Goal: Information Seeking & Learning: Compare options

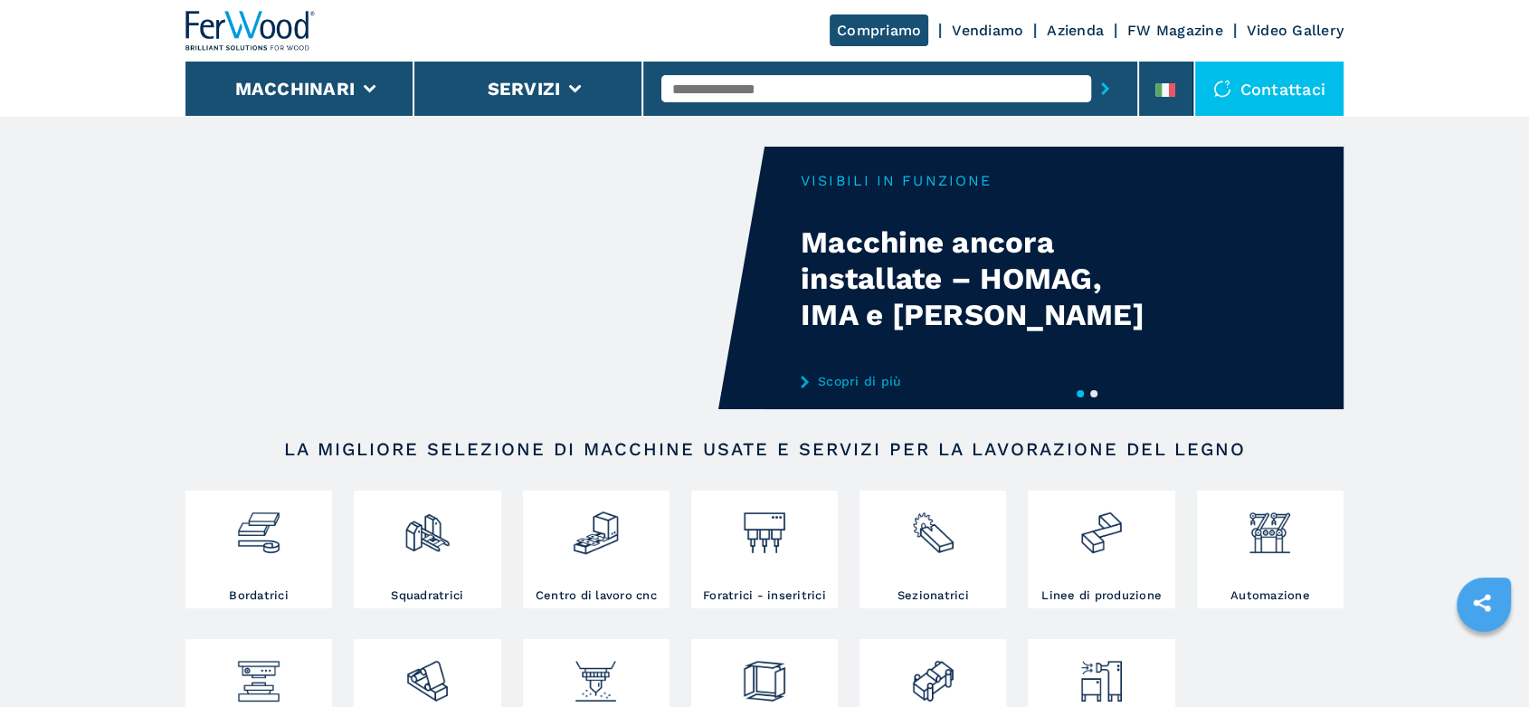
click at [706, 91] on input "text" at bounding box center [877, 88] width 430 height 27
type input "******"
click at [707, 114] on div "008123" at bounding box center [877, 118] width 430 height 33
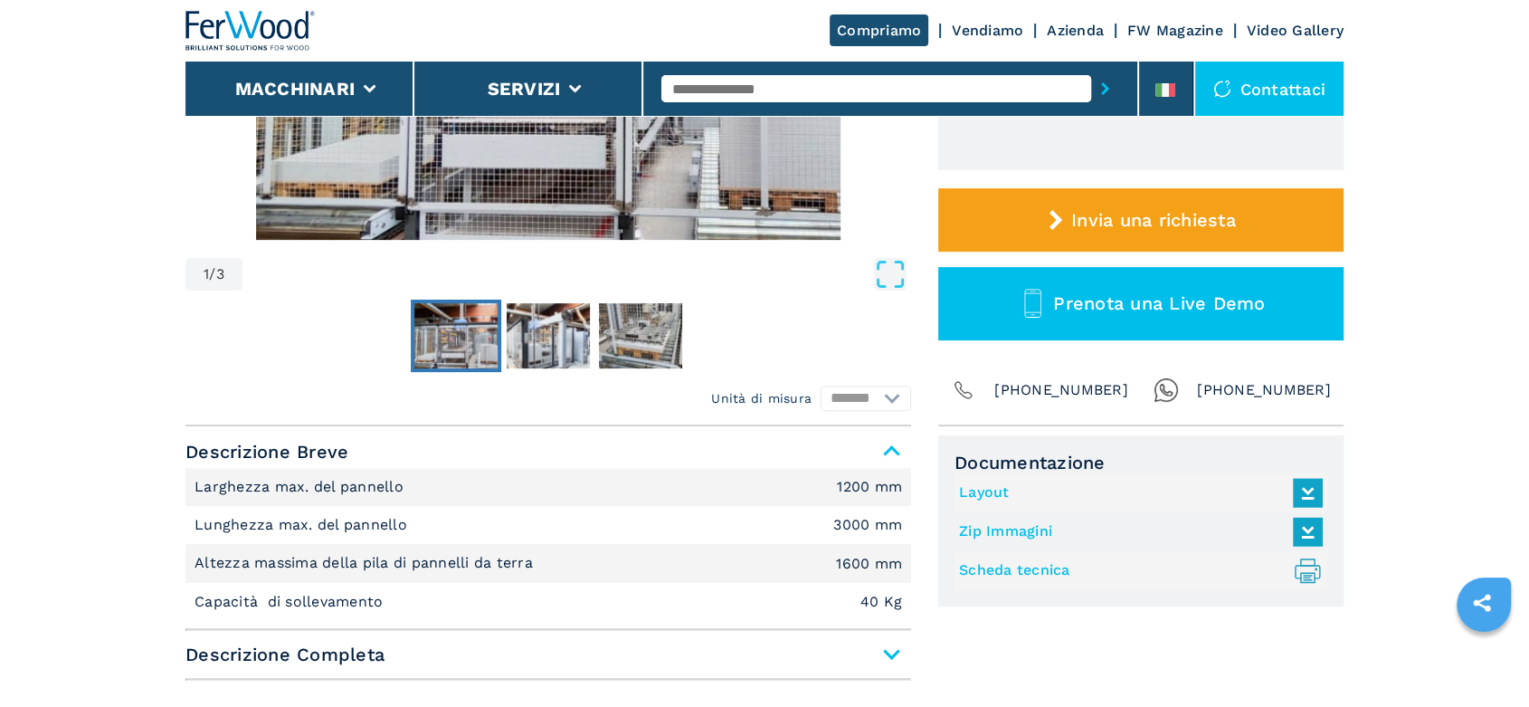
scroll to position [603, 0]
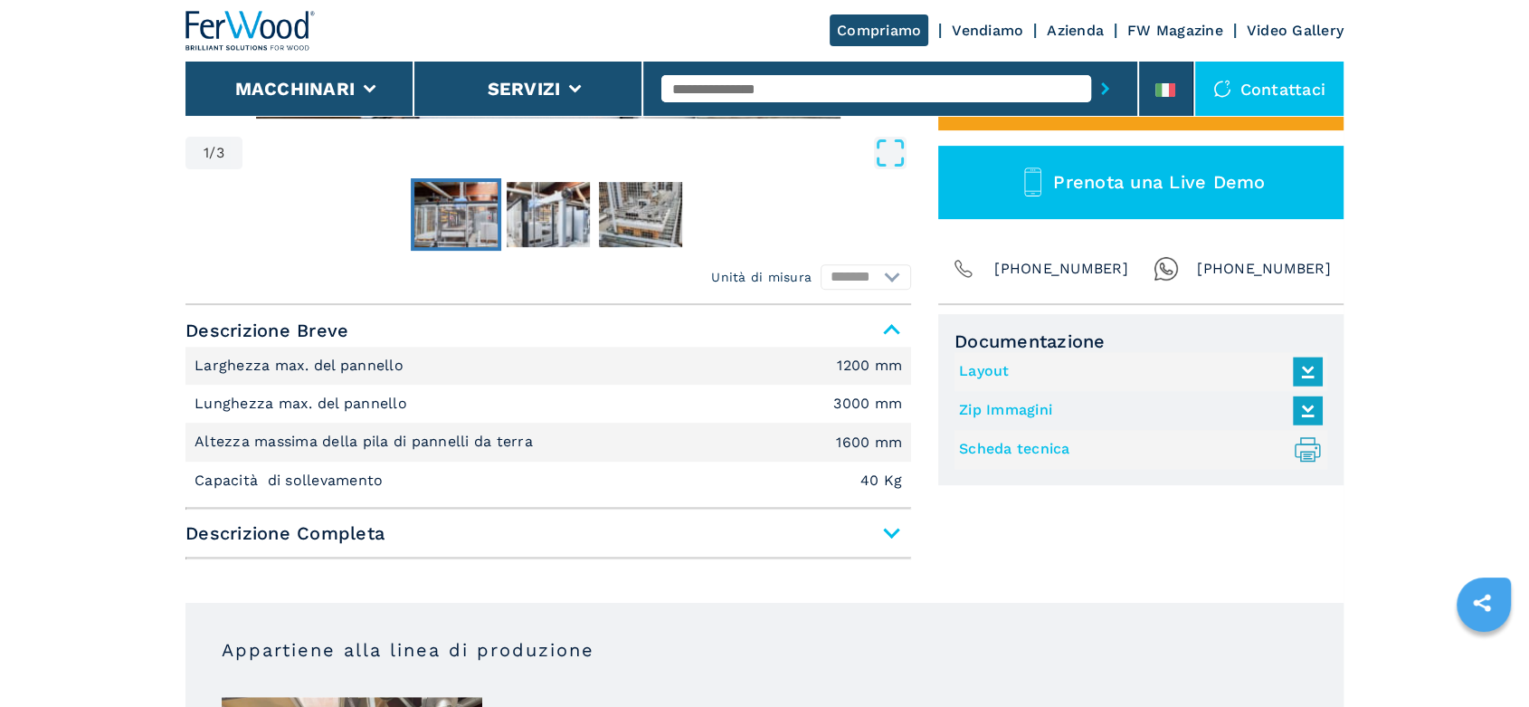
click at [884, 526] on span "Descrizione Completa" at bounding box center [549, 533] width 726 height 33
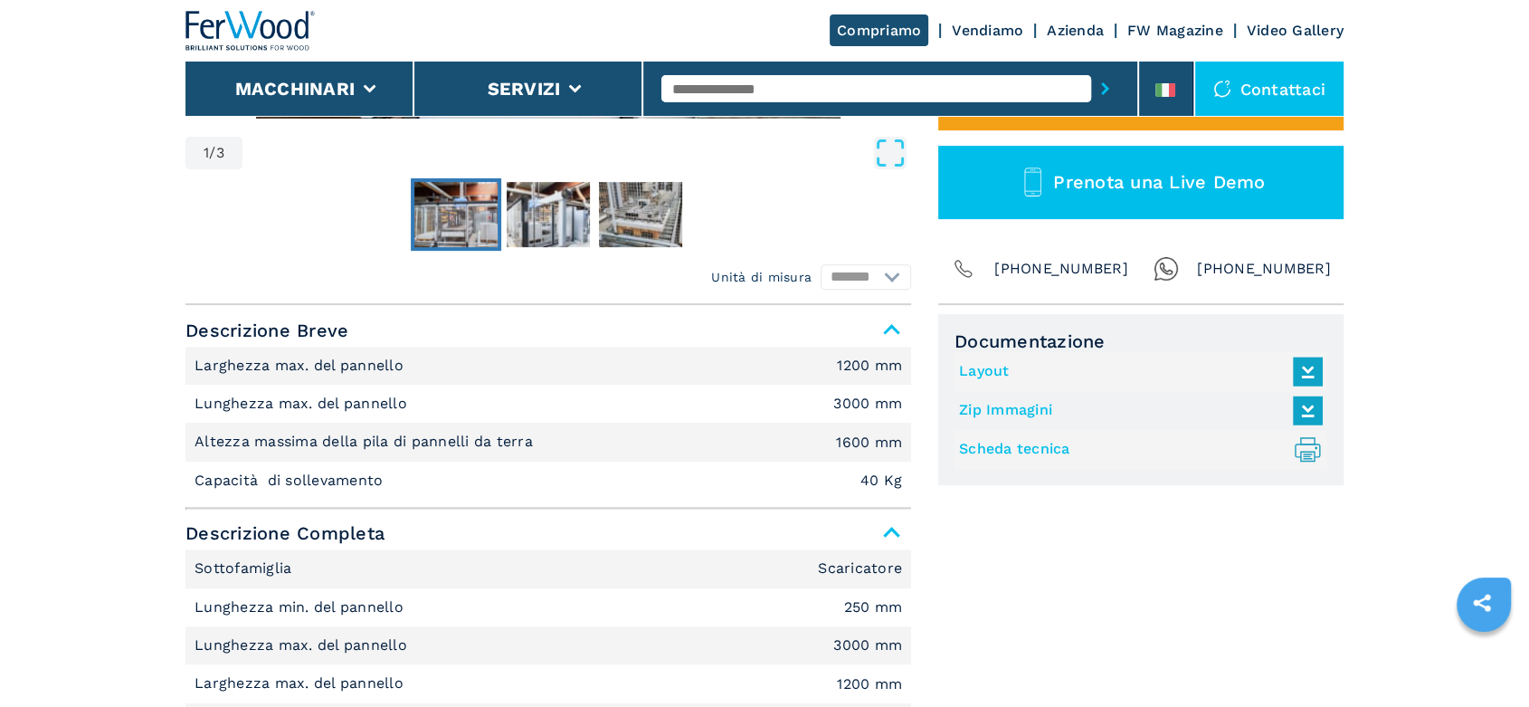
click at [964, 367] on link "Layout" at bounding box center [1136, 372] width 355 height 30
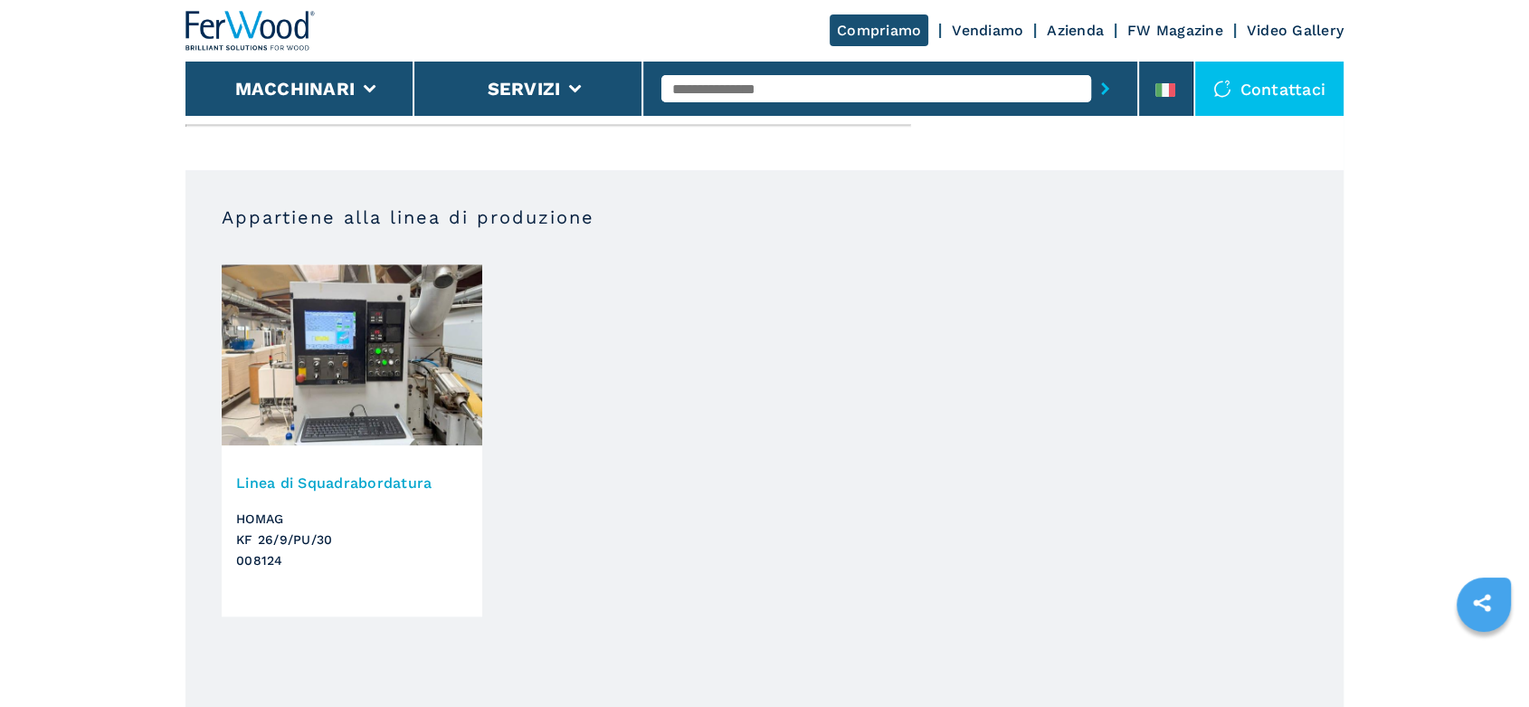
scroll to position [1810, 0]
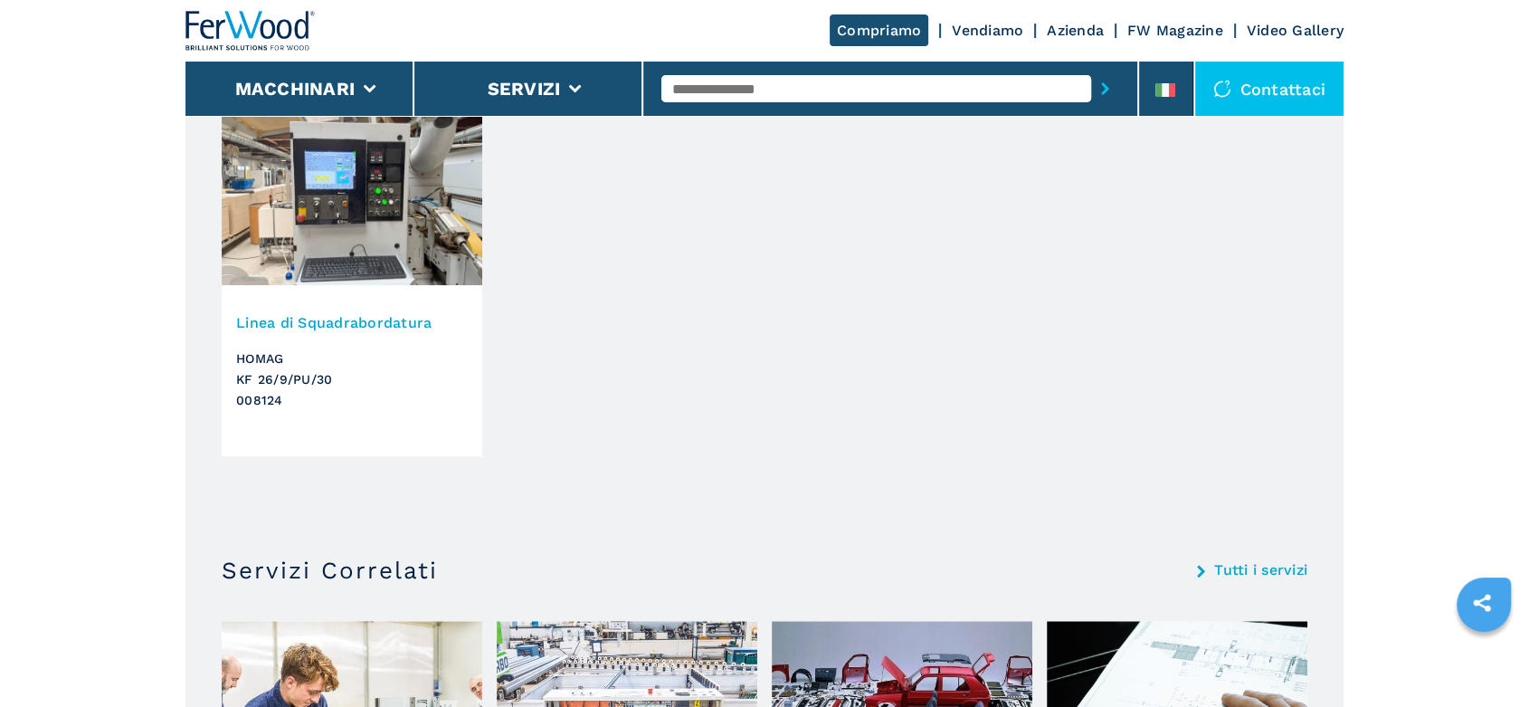
click at [294, 374] on h3 "HOMAG KF 26/9/PU/30 008124" at bounding box center [352, 379] width 232 height 62
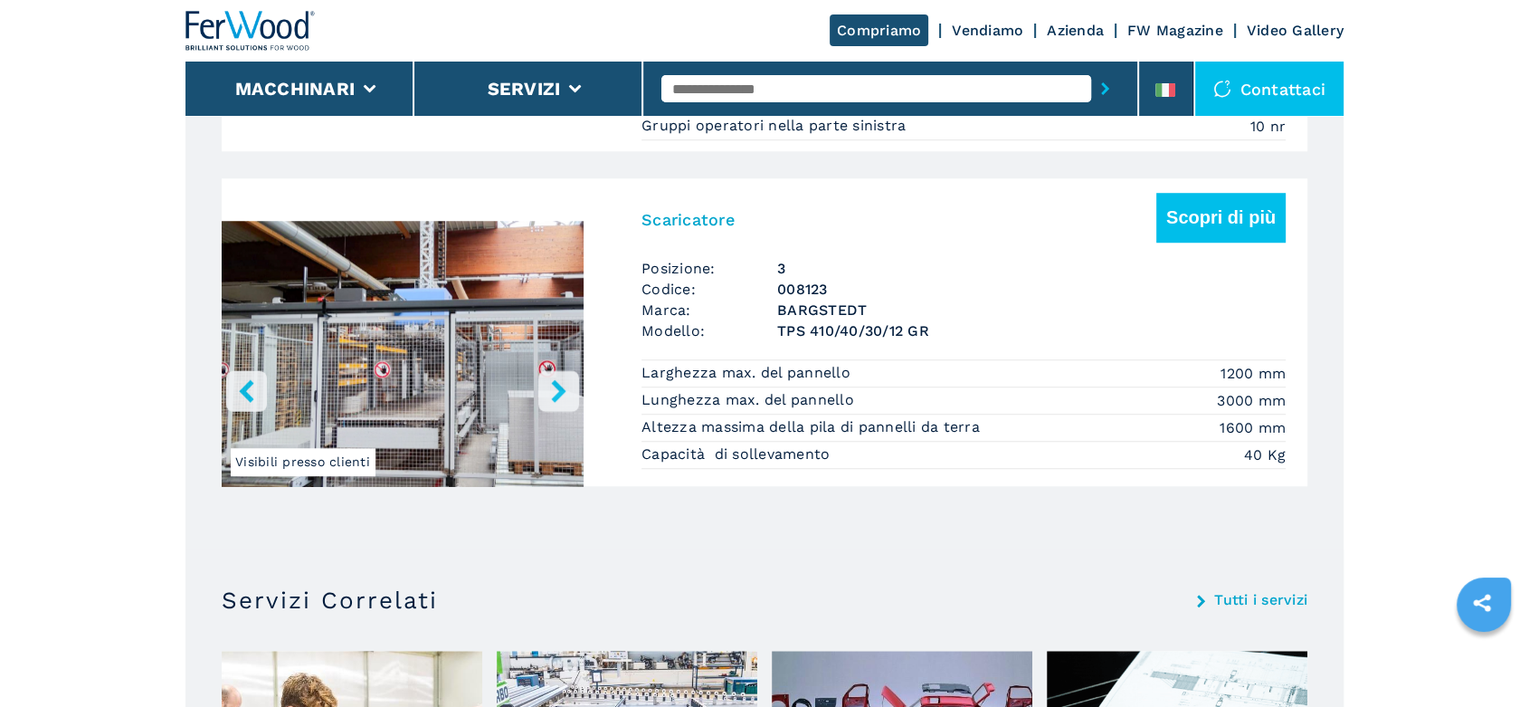
scroll to position [1407, 0]
click at [854, 329] on h3 "TPS 410/40/30/12 GR" at bounding box center [1031, 329] width 509 height 21
click at [850, 310] on h3 "BARGSTEDT" at bounding box center [1031, 309] width 509 height 21
click at [811, 294] on h3 "008123" at bounding box center [1031, 288] width 509 height 21
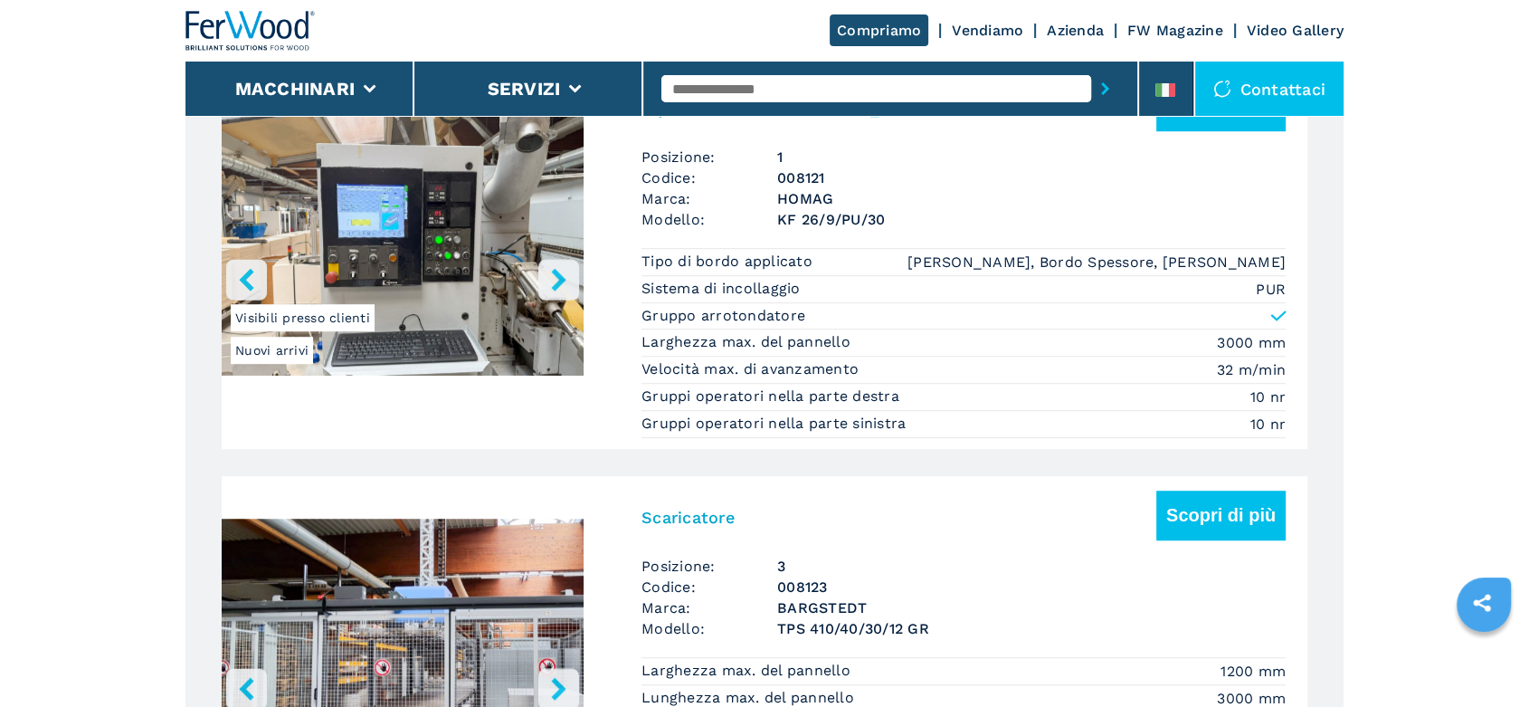
scroll to position [1106, 0]
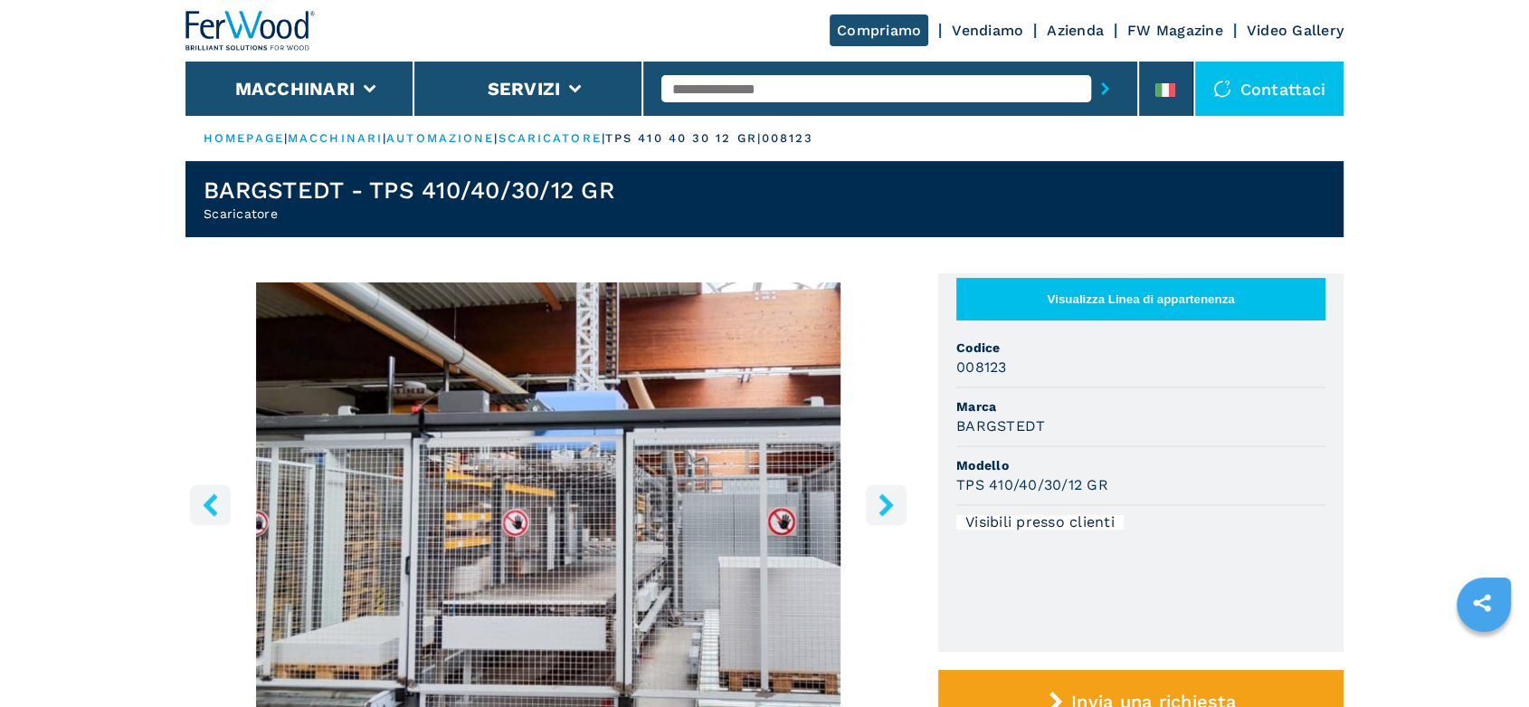
scroll to position [502, 0]
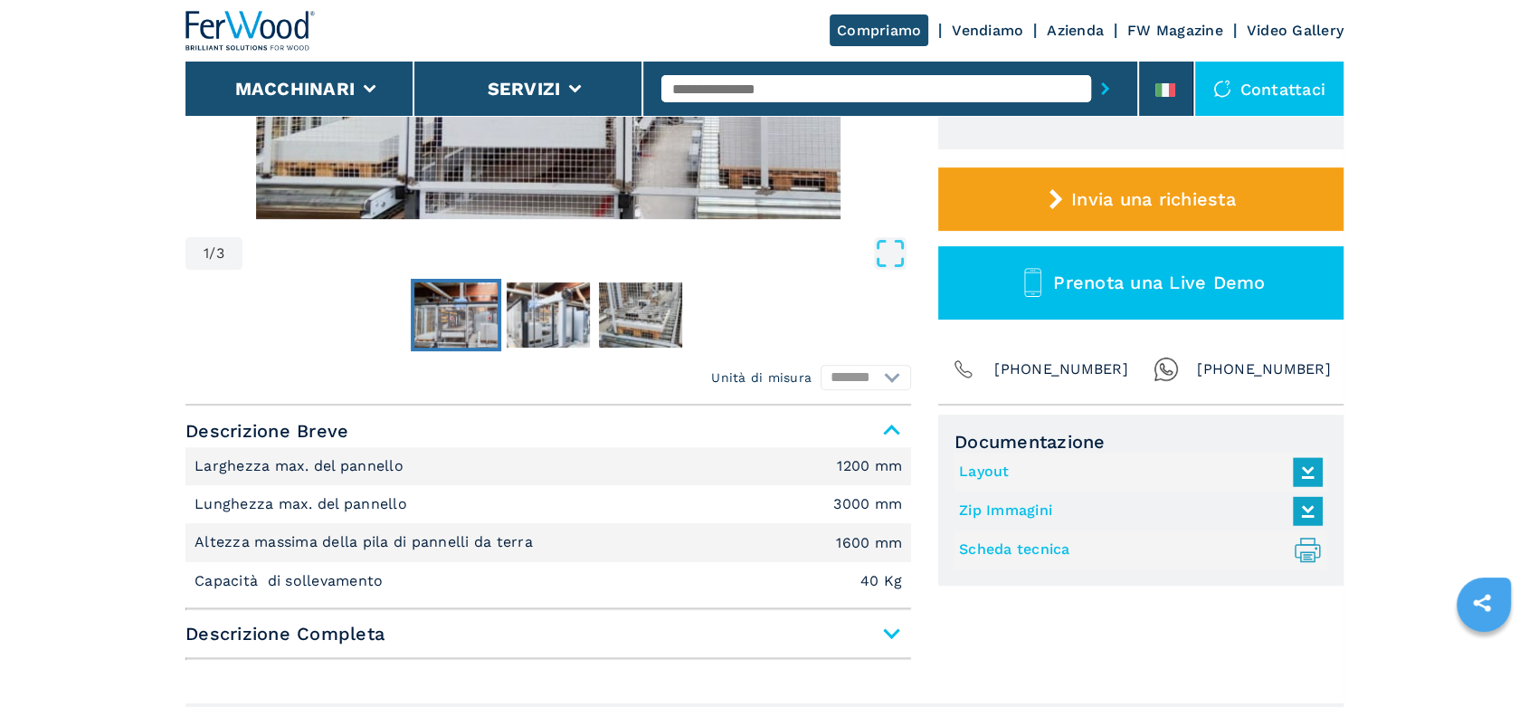
click at [1004, 472] on link "Layout" at bounding box center [1136, 472] width 355 height 30
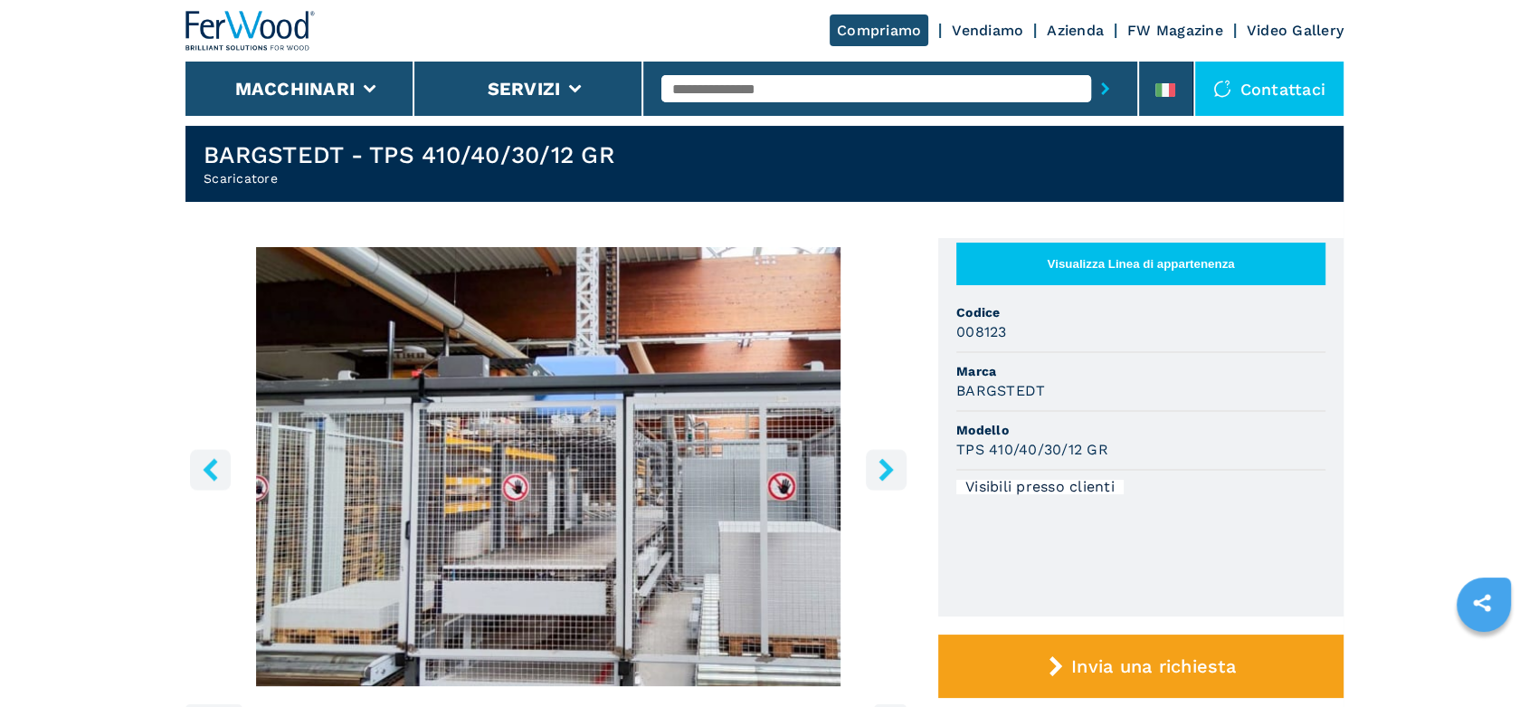
scroll to position [0, 0]
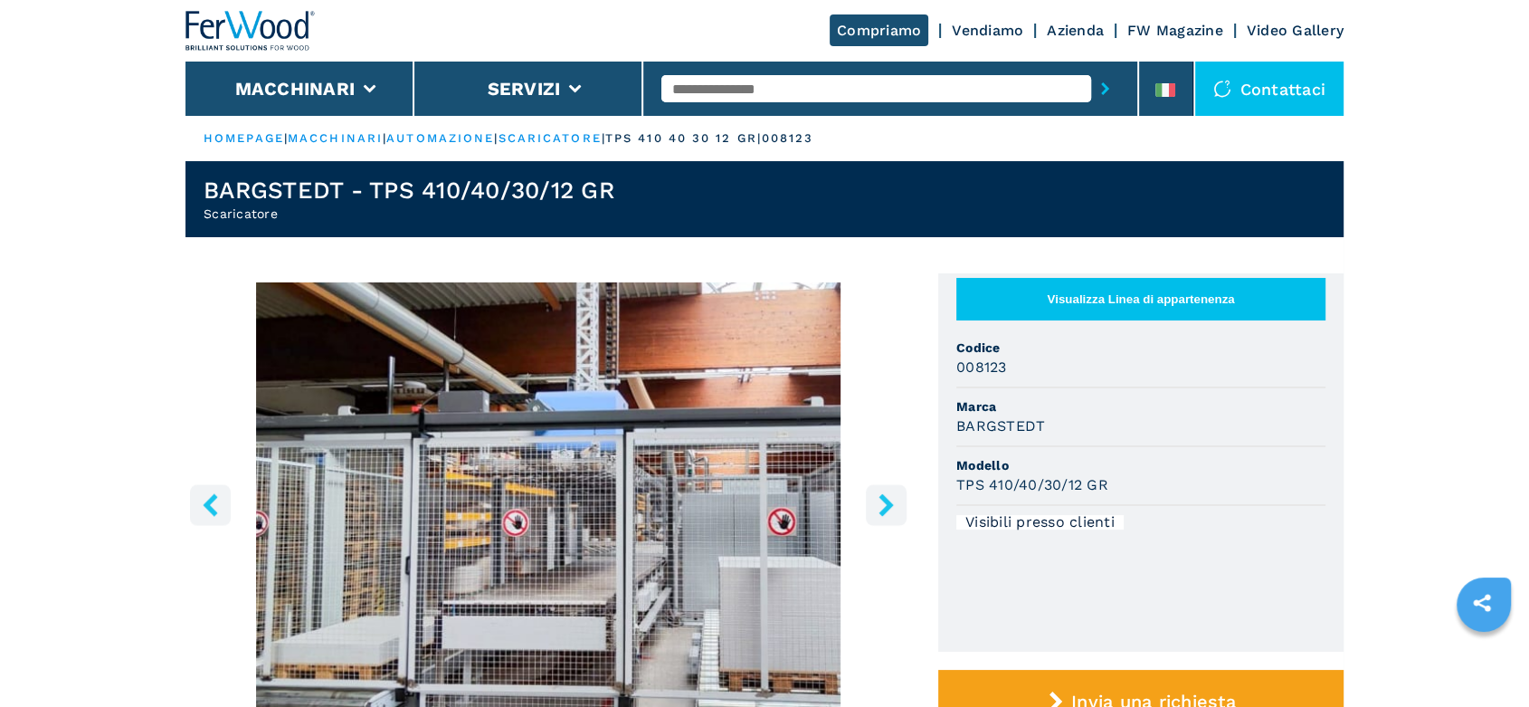
click at [696, 88] on input "text" at bounding box center [877, 88] width 430 height 27
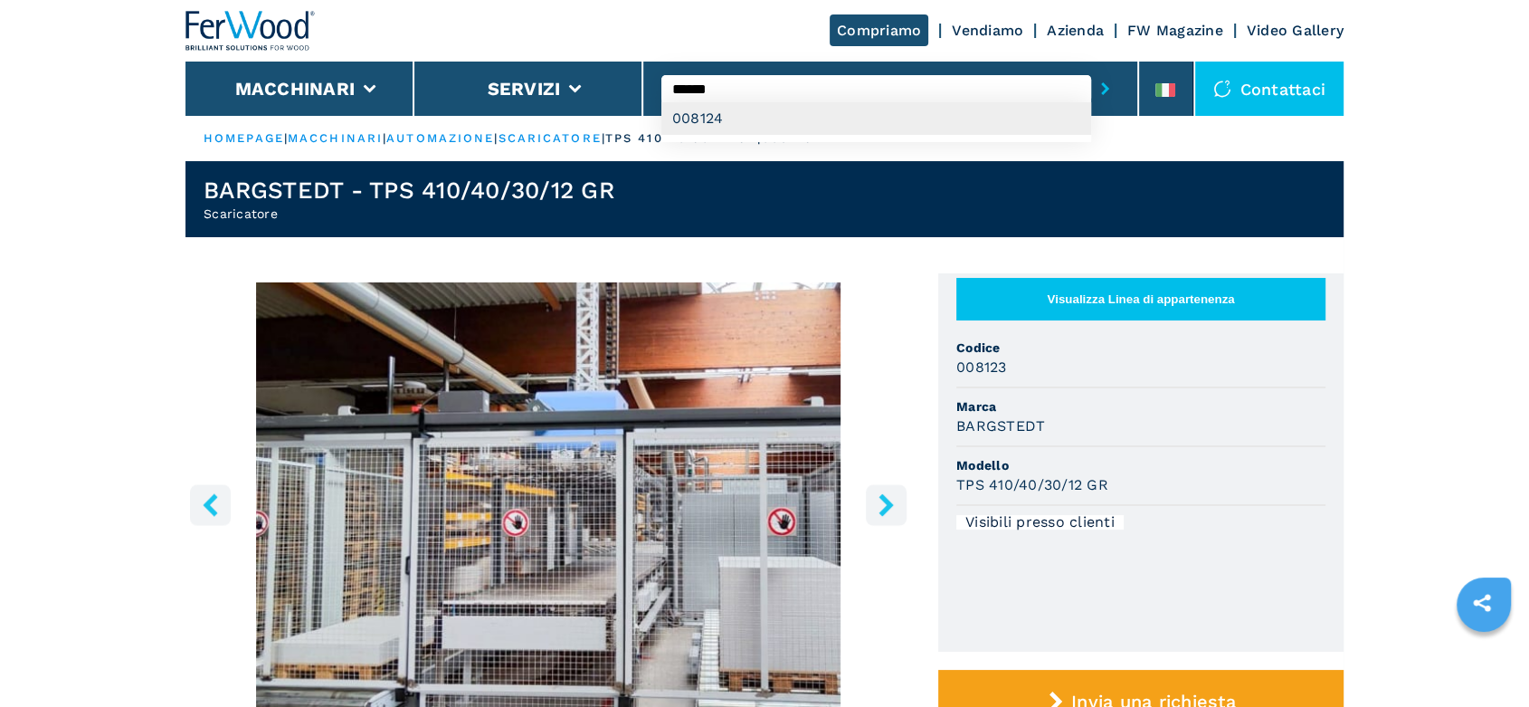
type input "******"
click at [699, 114] on div "008124" at bounding box center [877, 118] width 430 height 33
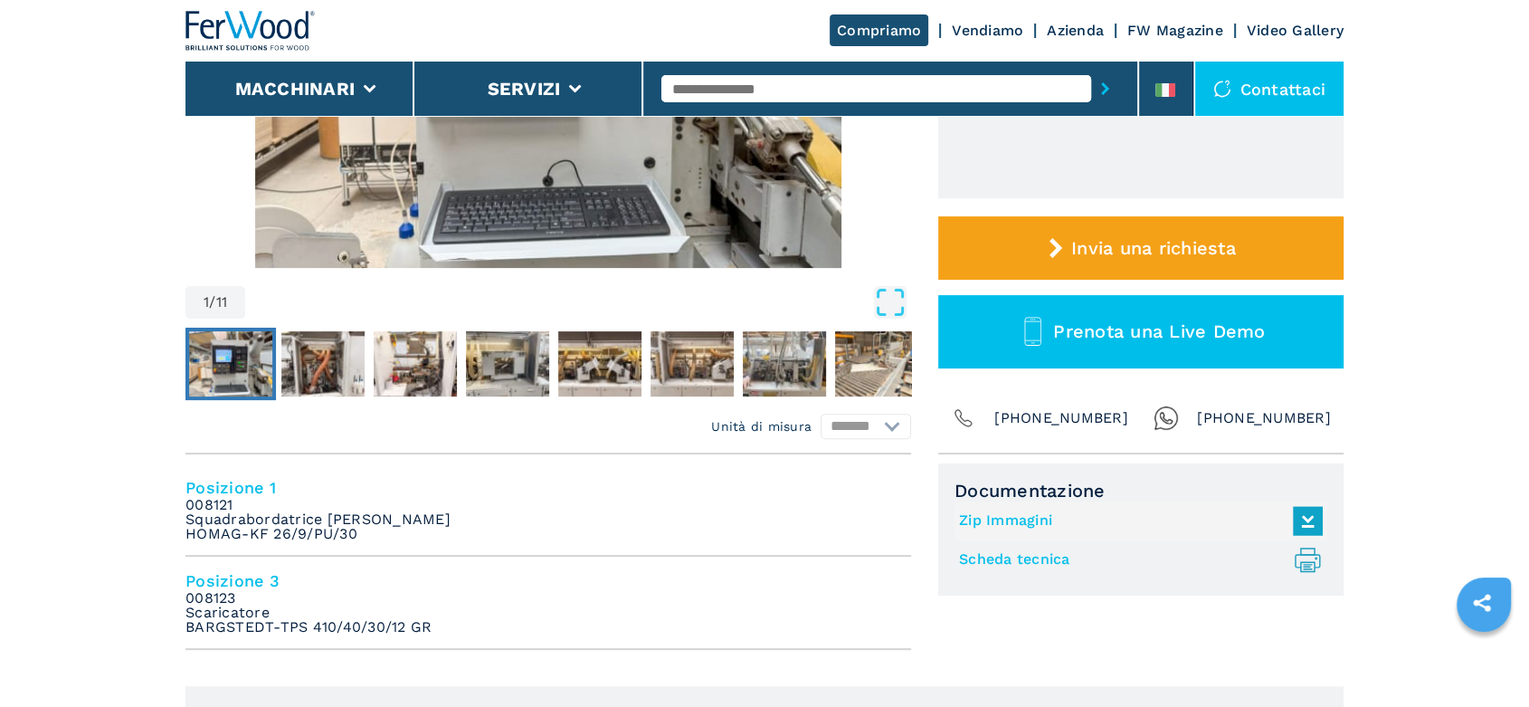
scroll to position [502, 0]
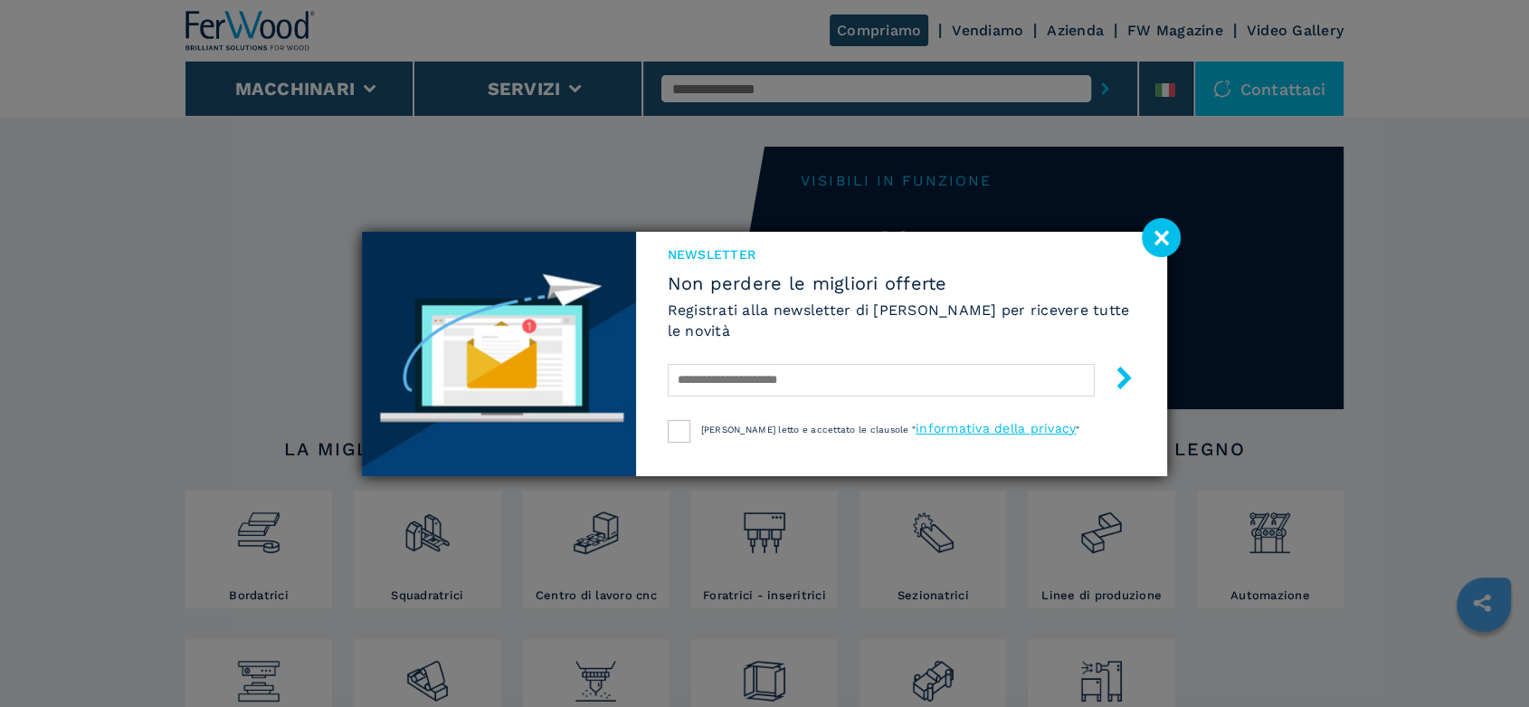
click at [1161, 236] on image at bounding box center [1161, 237] width 39 height 39
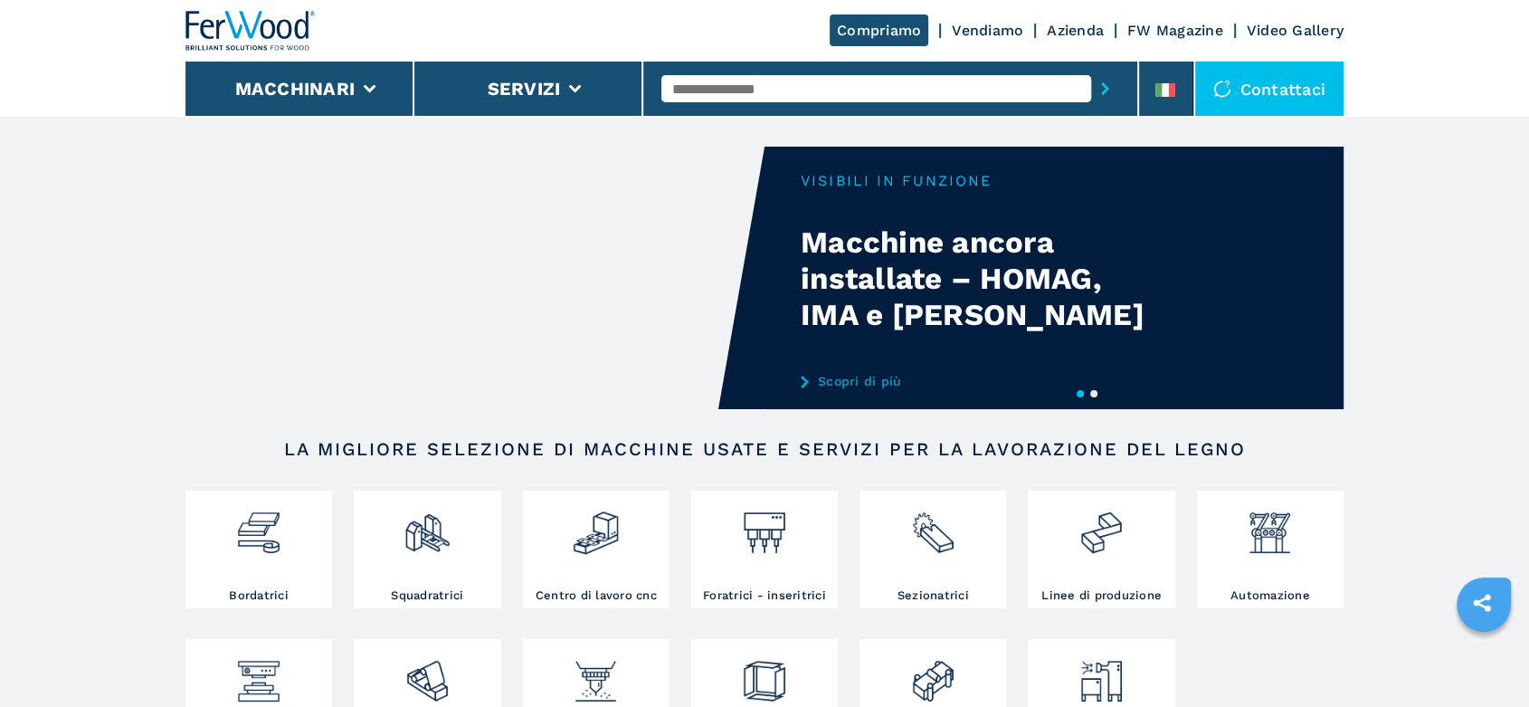
click at [729, 88] on input "text" at bounding box center [877, 88] width 430 height 27
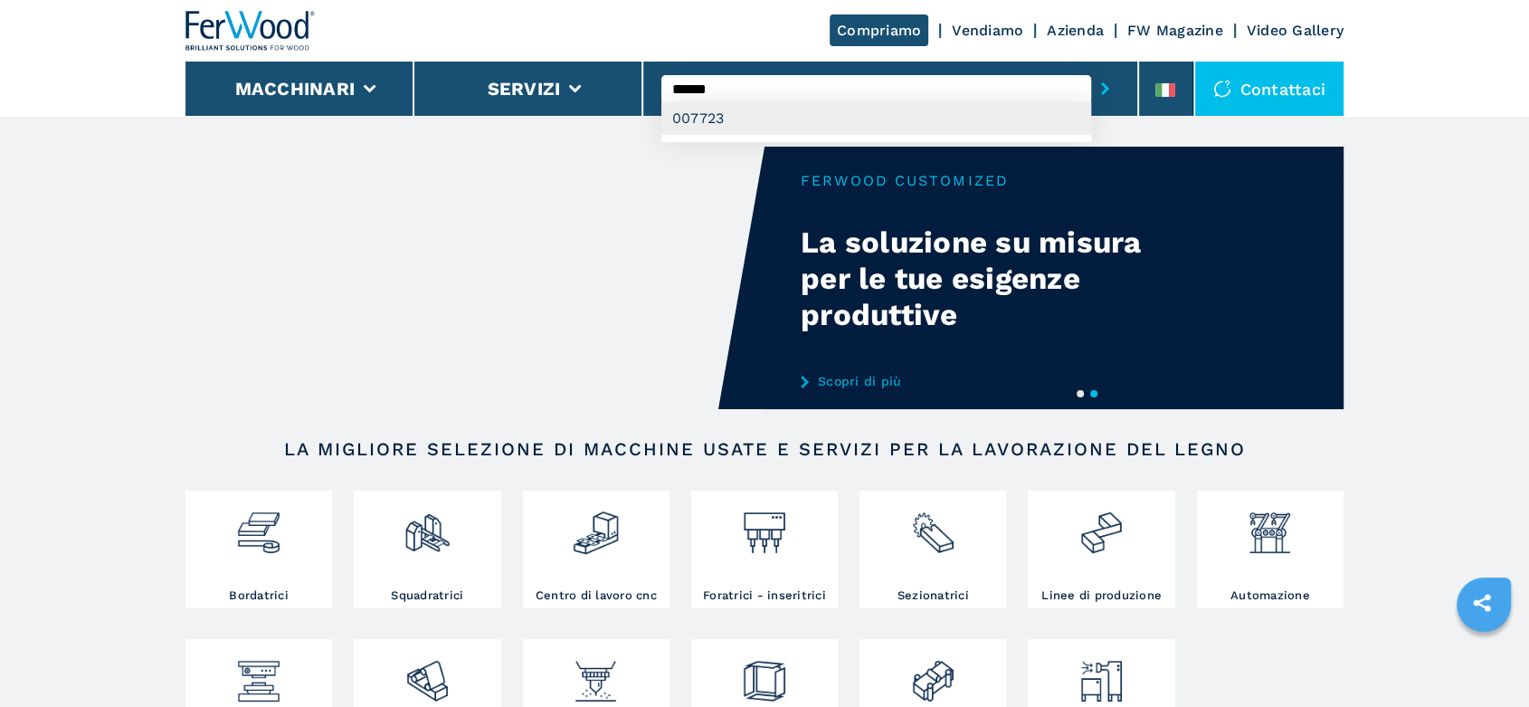
type input "******"
click at [713, 121] on div "007723" at bounding box center [877, 118] width 430 height 33
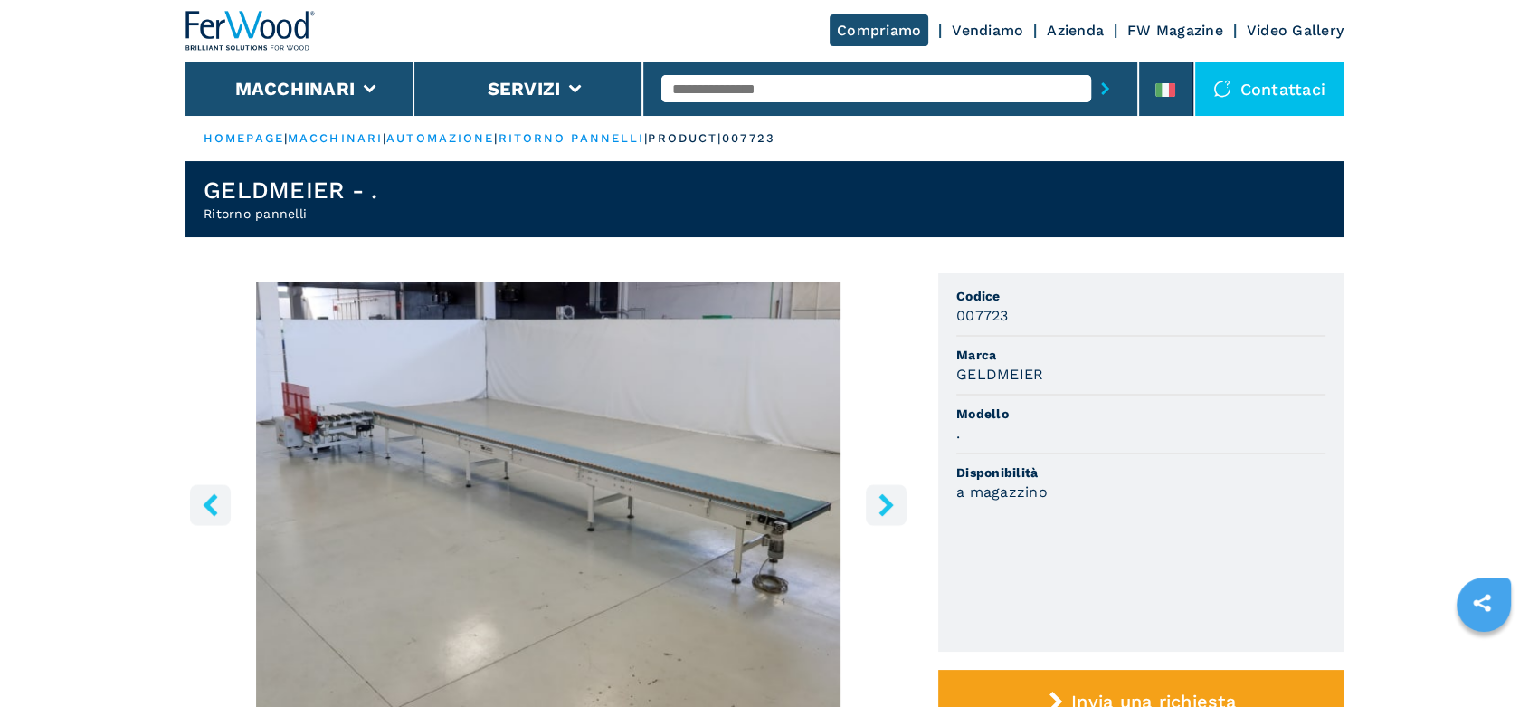
click at [881, 500] on icon "right-button" at bounding box center [886, 504] width 23 height 23
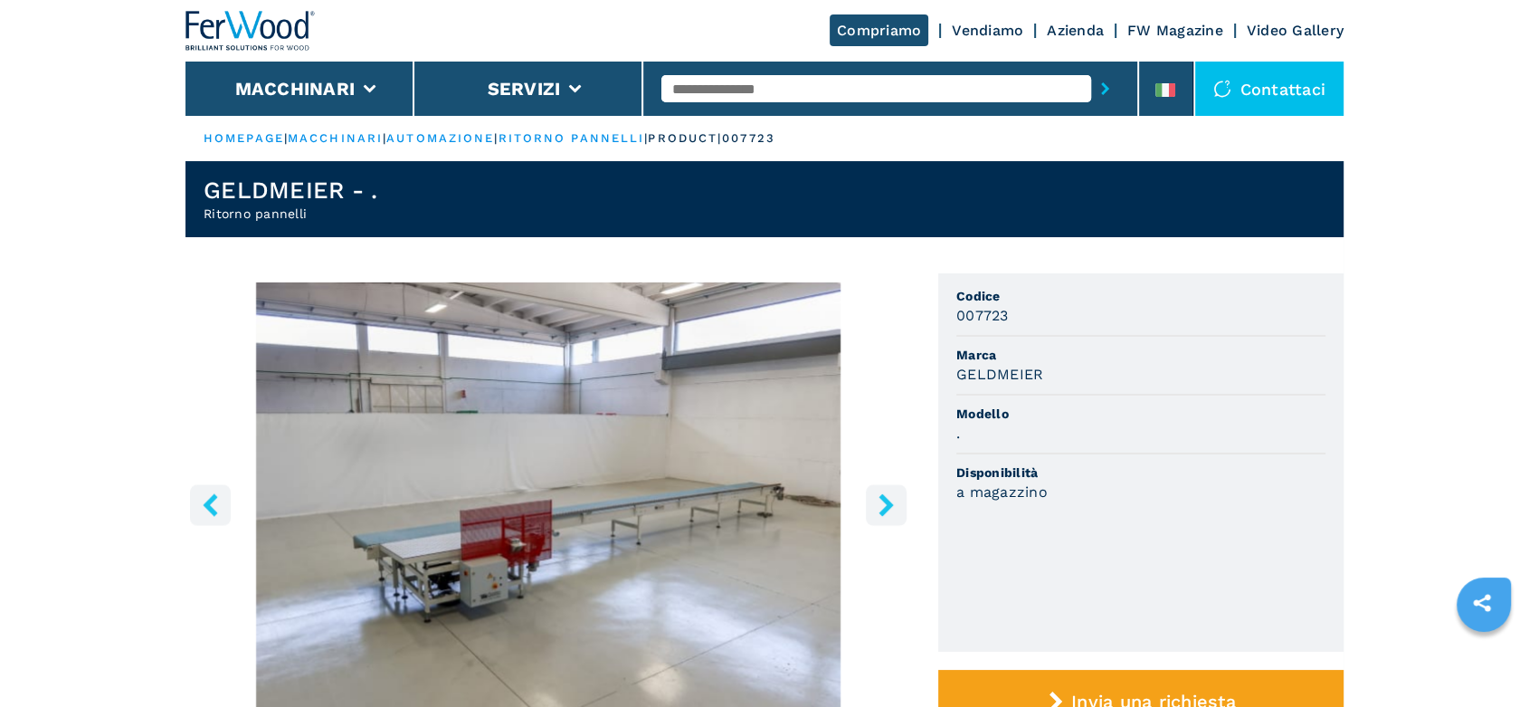
click at [881, 500] on icon "right-button" at bounding box center [886, 504] width 23 height 23
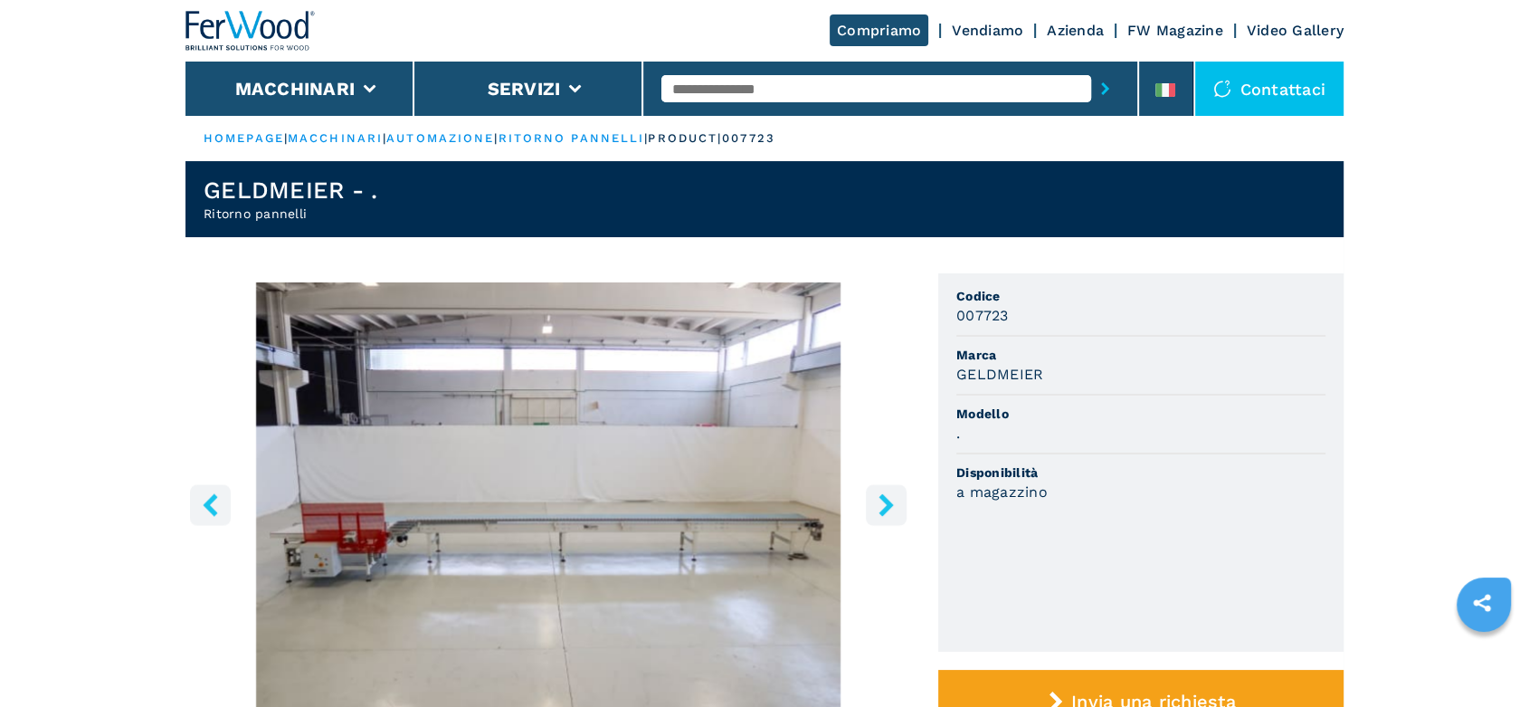
click at [881, 500] on icon "right-button" at bounding box center [886, 504] width 23 height 23
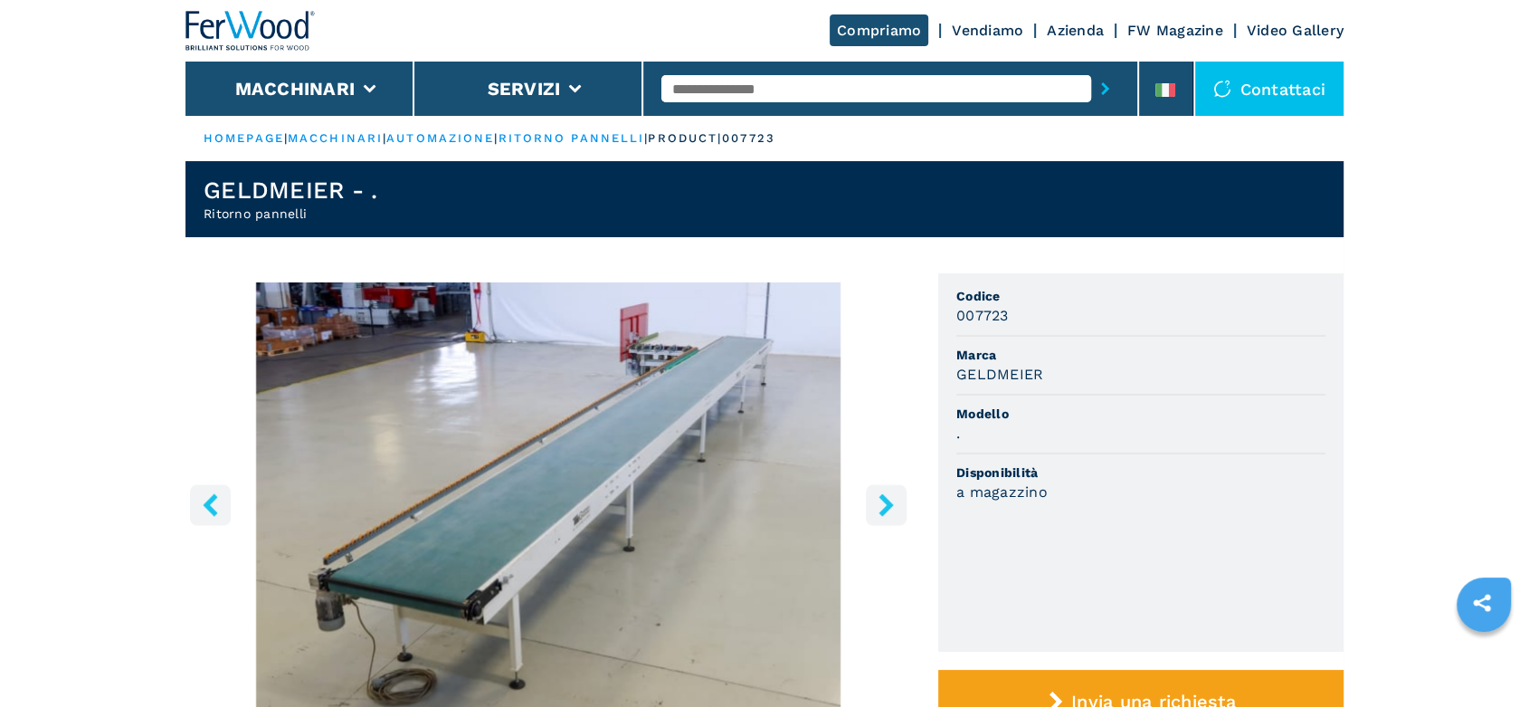
click at [881, 500] on icon "right-button" at bounding box center [886, 504] width 23 height 23
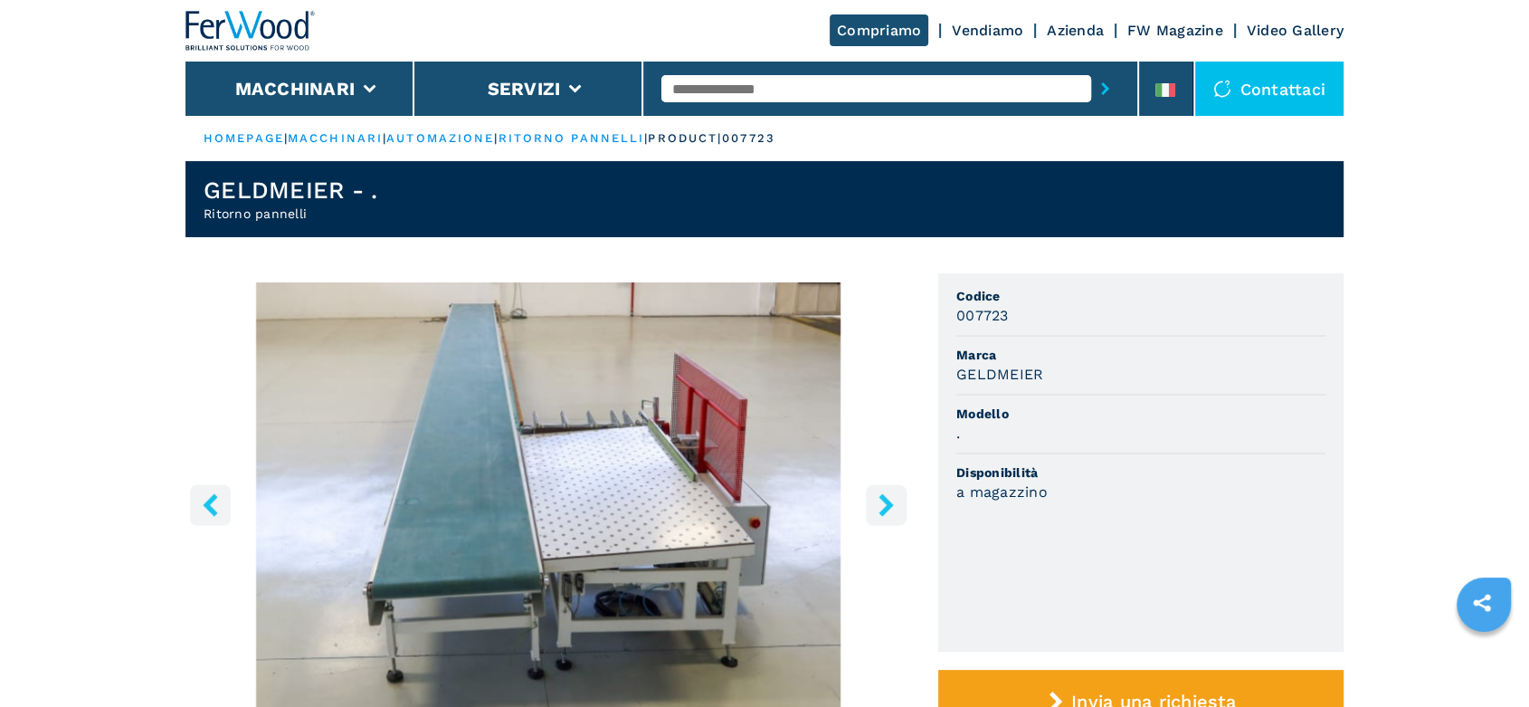
drag, startPoint x: 696, startPoint y: 94, endPoint x: 687, endPoint y: 93, distance: 9.1
click at [690, 93] on input "text" at bounding box center [877, 88] width 430 height 27
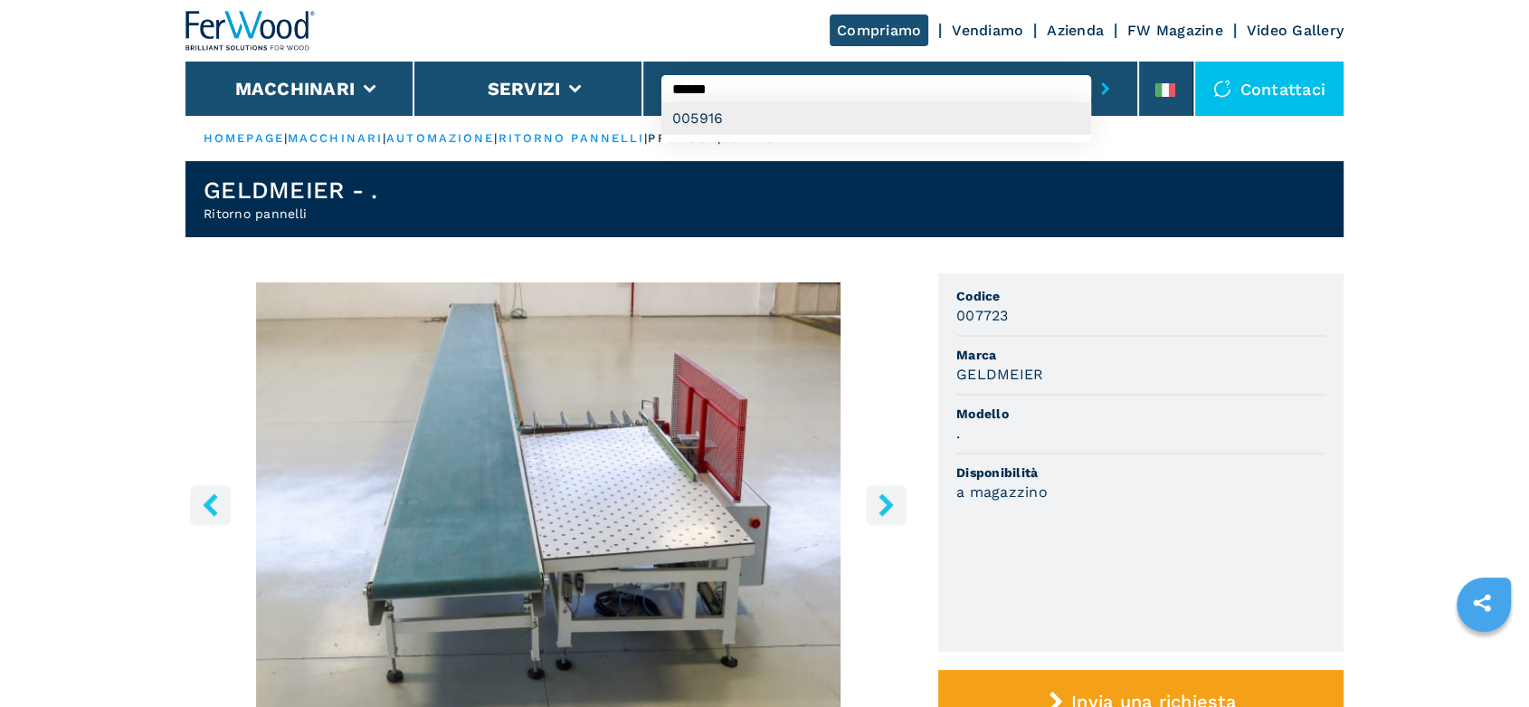
type input "******"
click at [693, 126] on div "005916" at bounding box center [877, 118] width 430 height 33
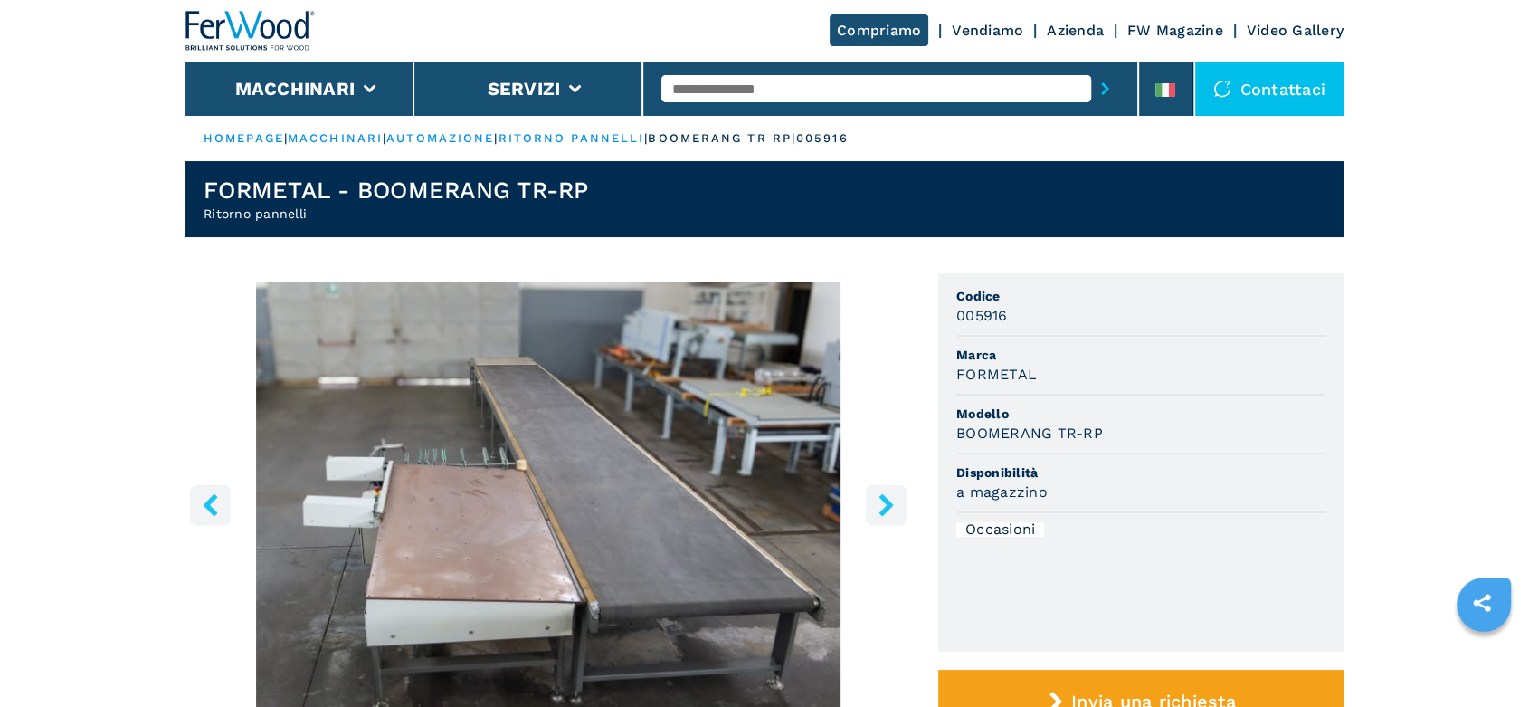
click at [695, 88] on input "text" at bounding box center [877, 88] width 430 height 27
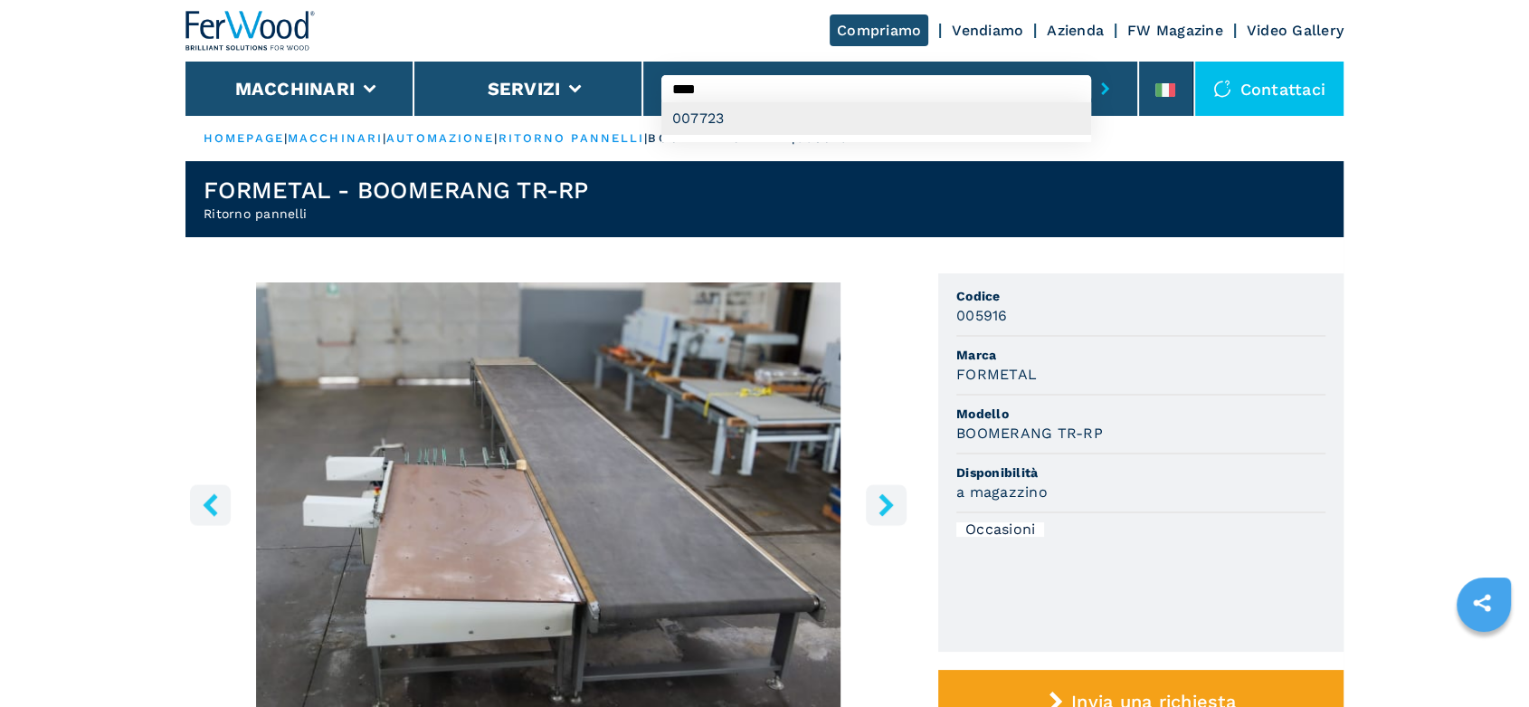
click at [719, 119] on div "007723" at bounding box center [877, 118] width 430 height 33
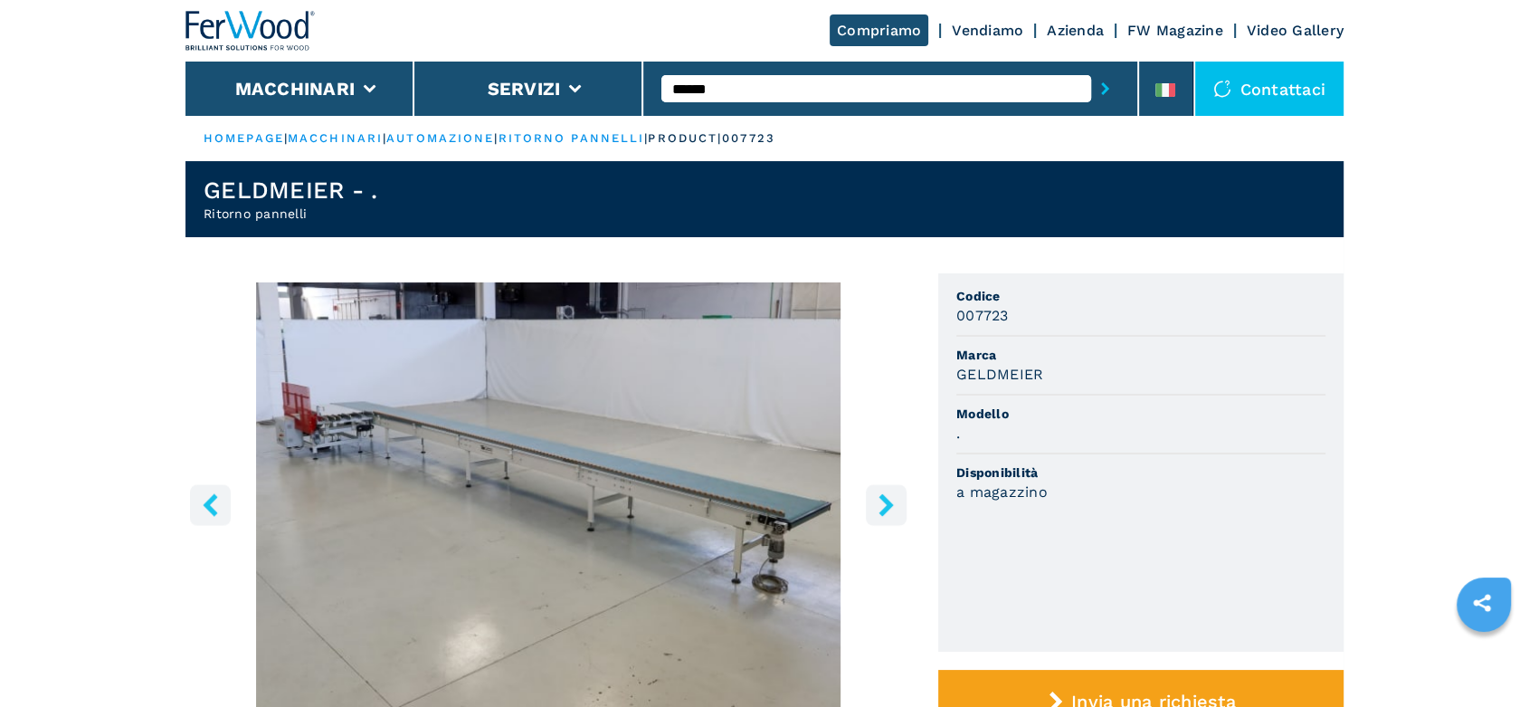
click at [881, 501] on icon "right-button" at bounding box center [886, 504] width 23 height 23
click at [746, 91] on input "******" at bounding box center [877, 88] width 430 height 27
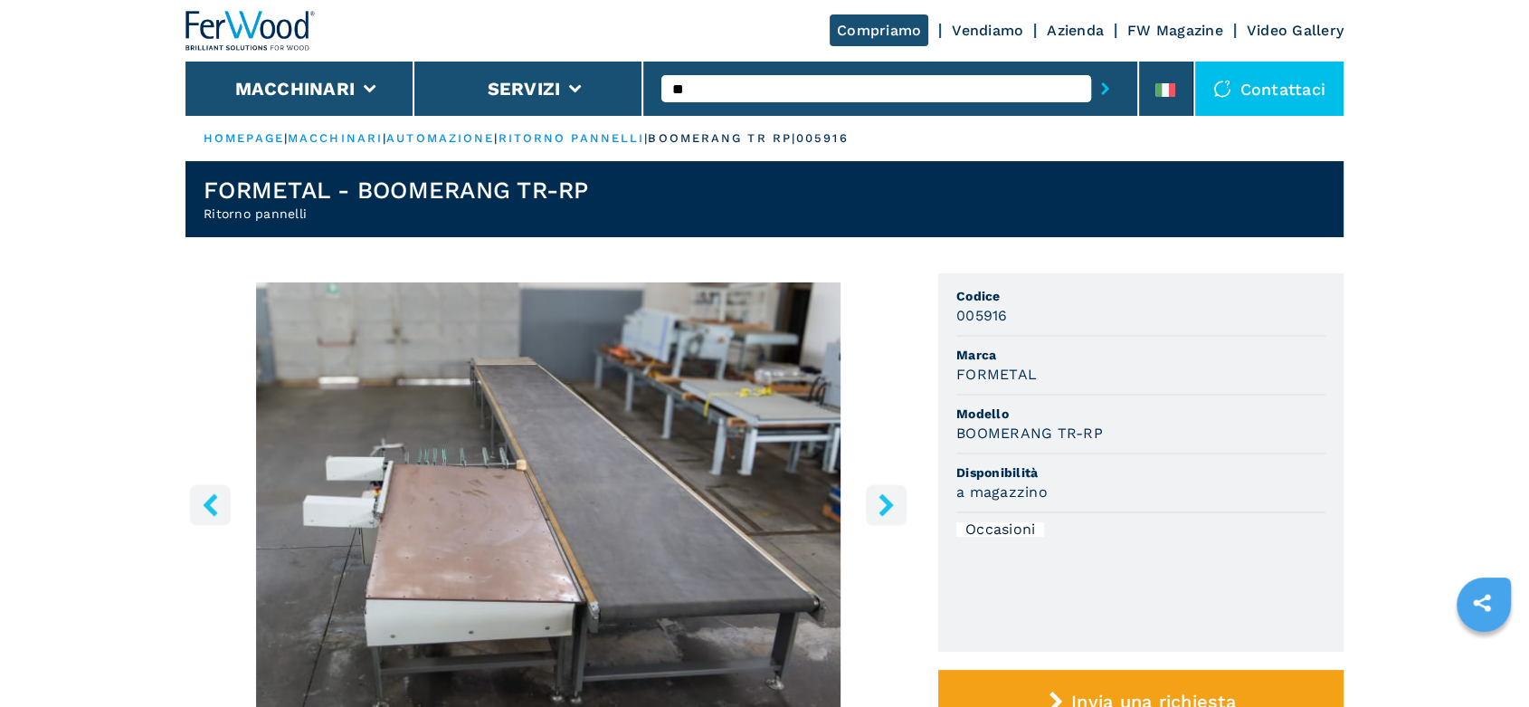
type input "*"
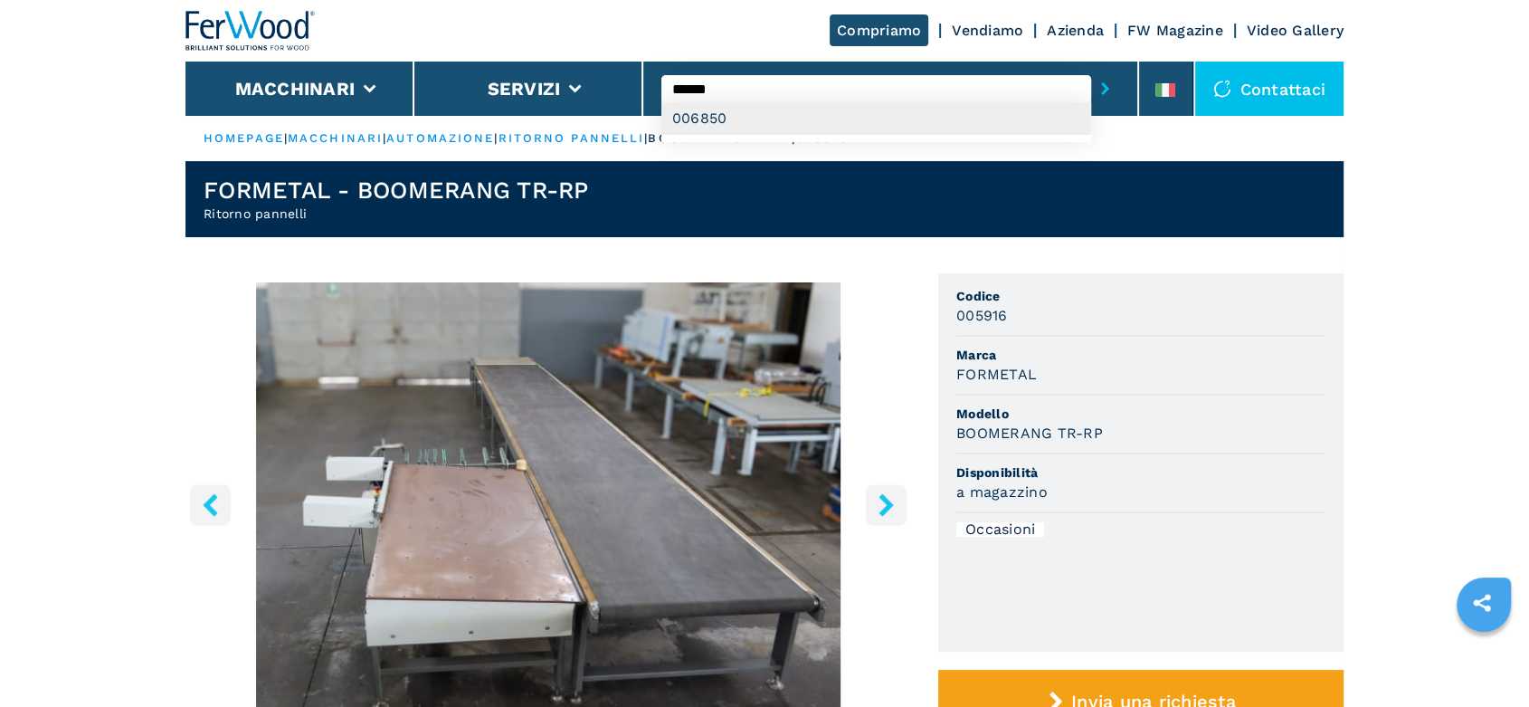
type input "******"
click at [695, 118] on div "006850" at bounding box center [877, 118] width 430 height 33
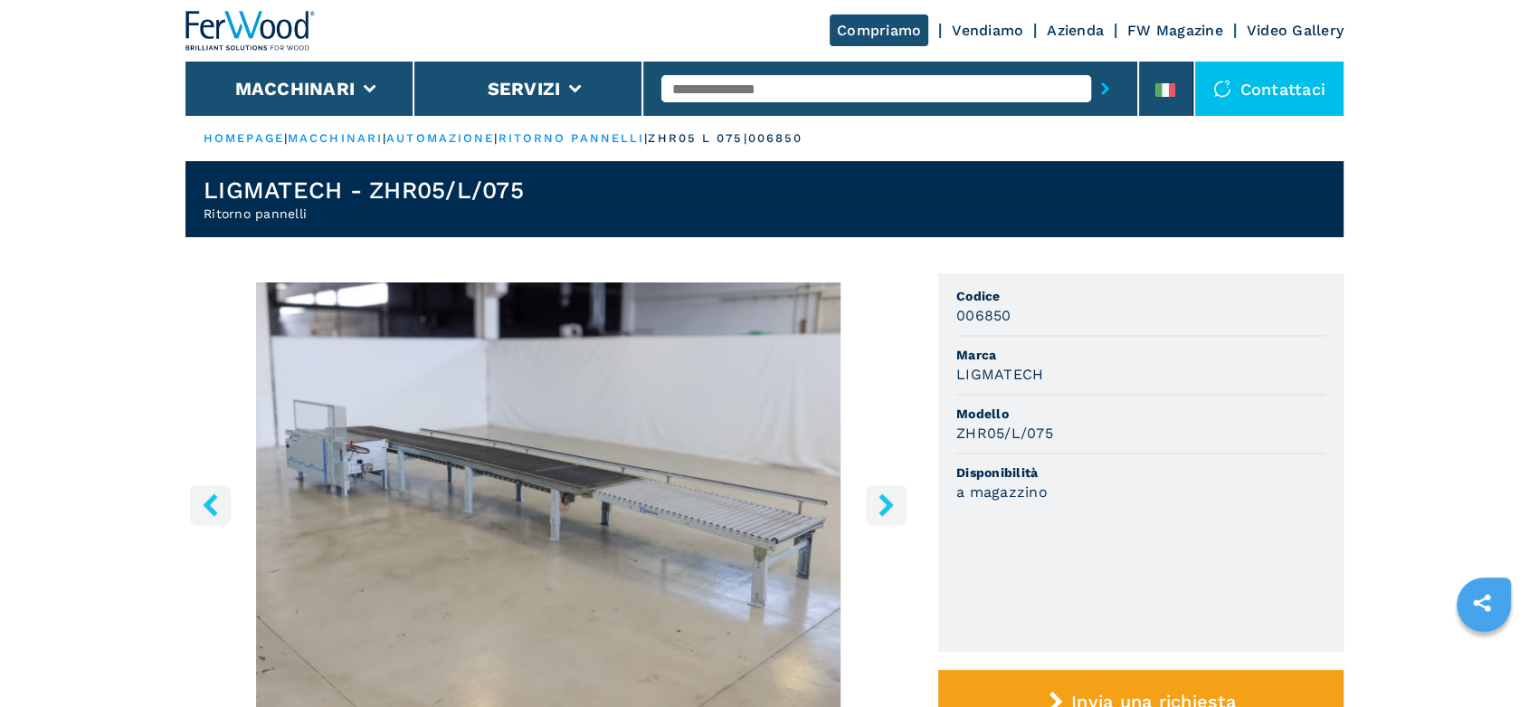
click at [886, 505] on icon "right-button" at bounding box center [886, 504] width 14 height 23
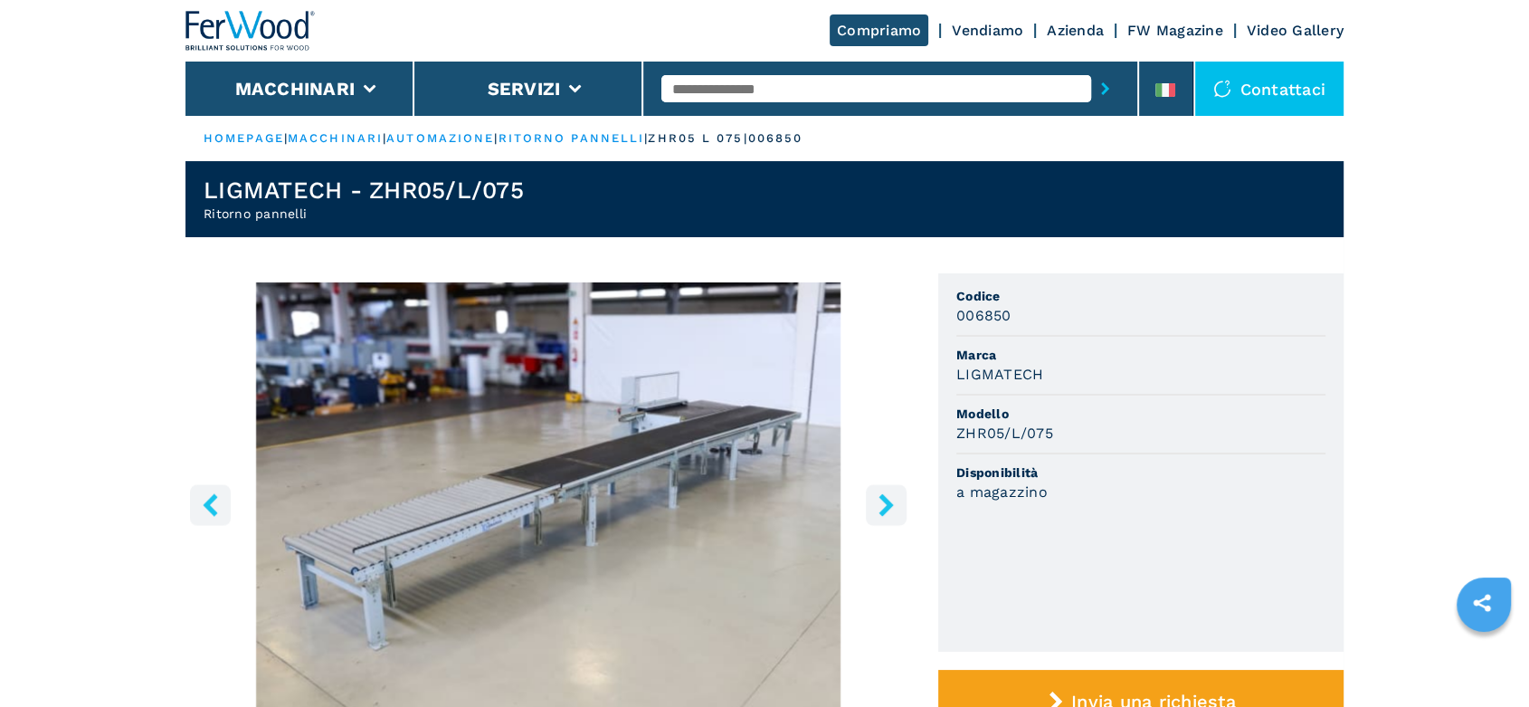
click at [886, 505] on icon "right-button" at bounding box center [886, 504] width 14 height 23
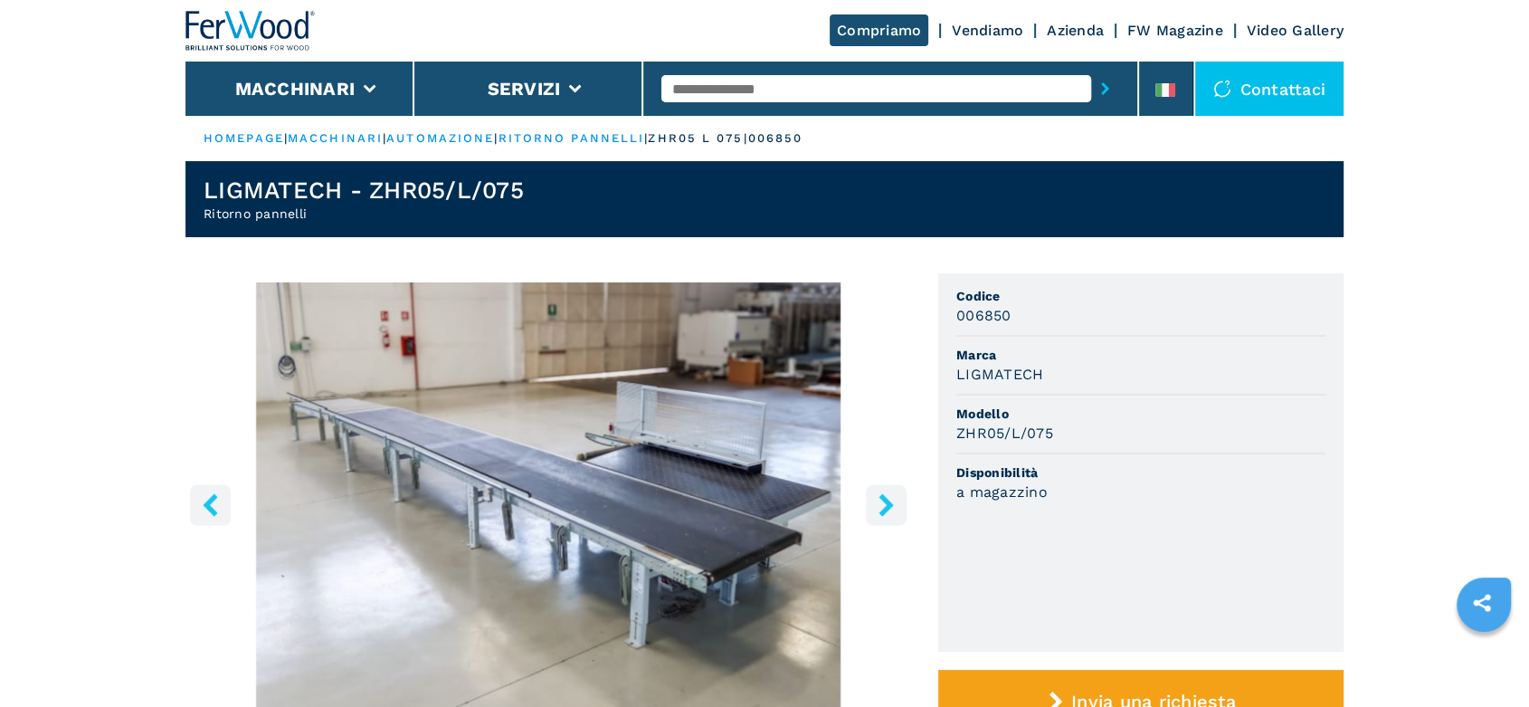
click at [891, 504] on icon "right-button" at bounding box center [886, 504] width 14 height 23
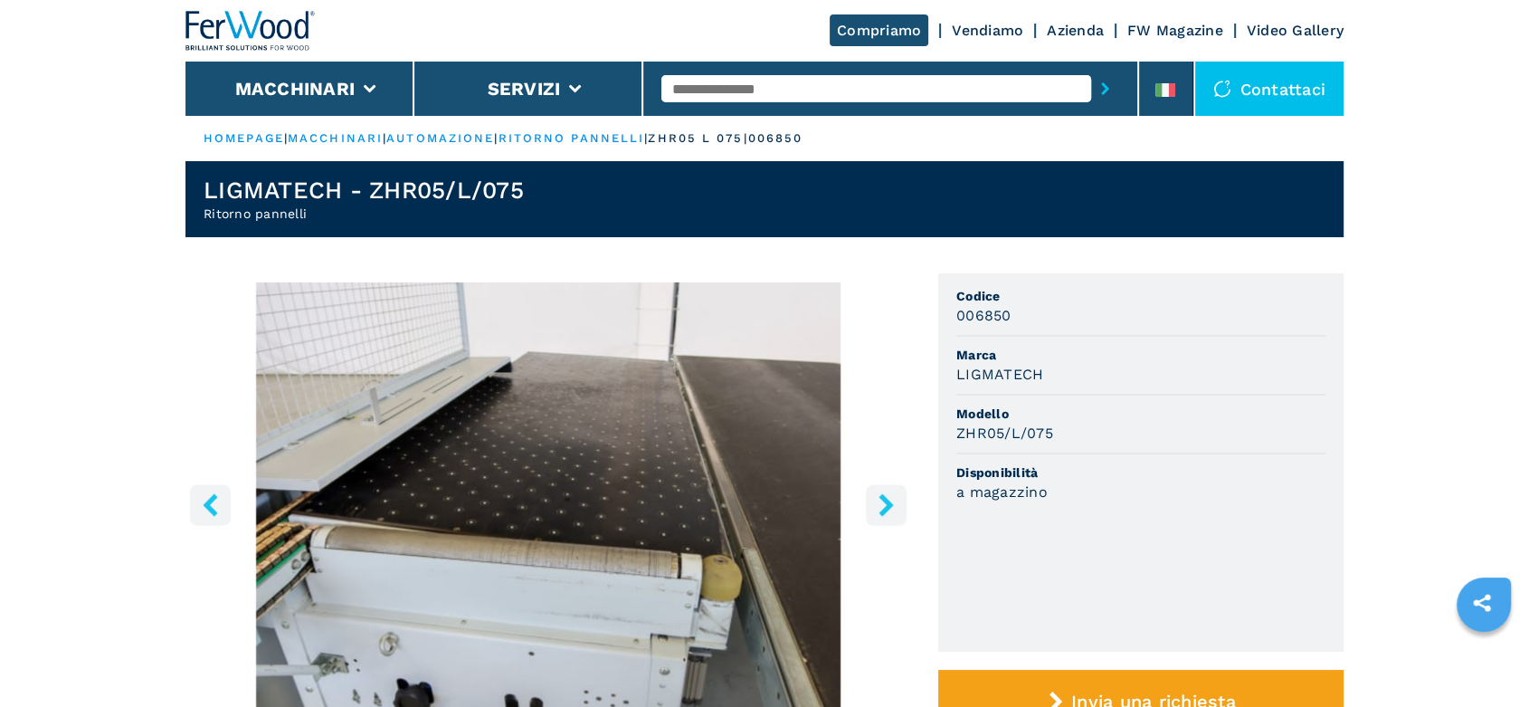
click at [891, 504] on icon "right-button" at bounding box center [886, 504] width 14 height 23
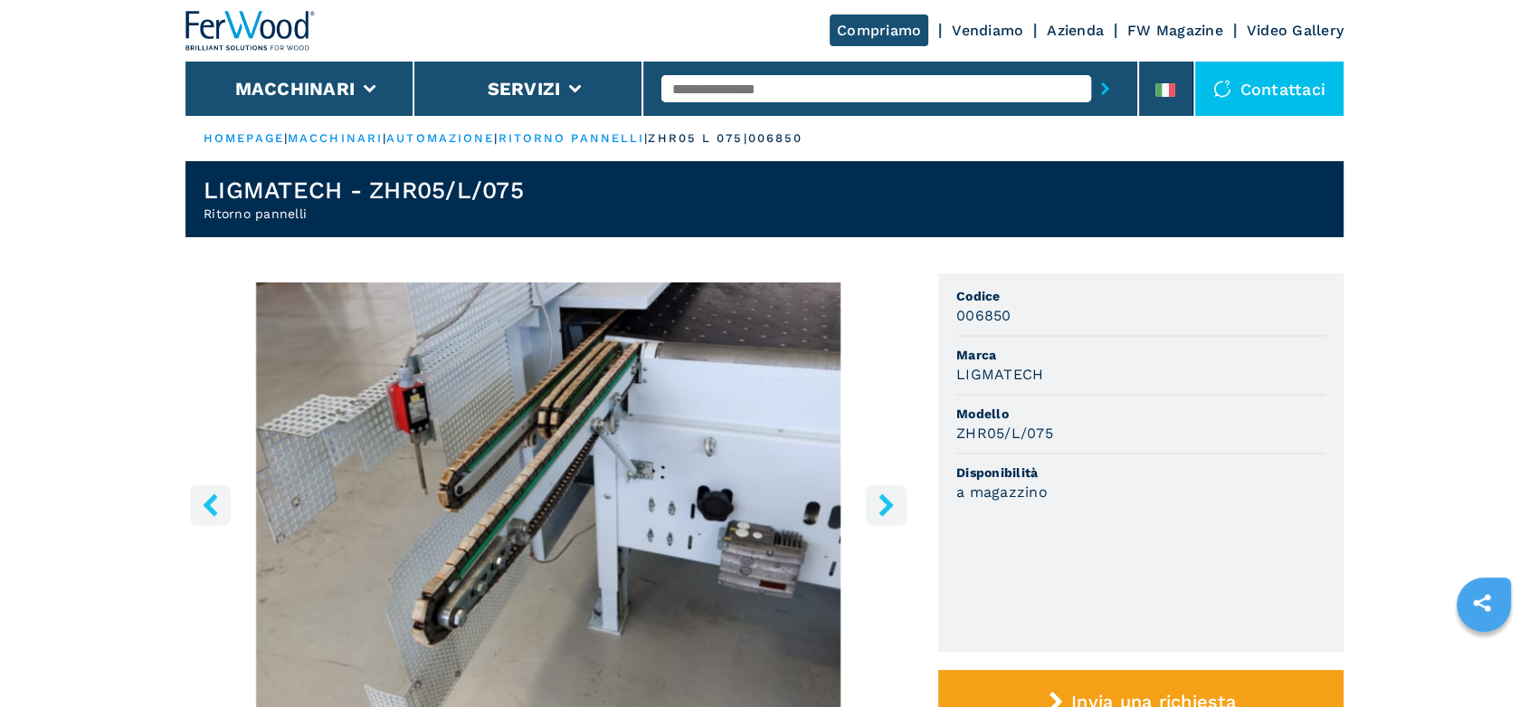
click at [891, 504] on icon "right-button" at bounding box center [886, 504] width 14 height 23
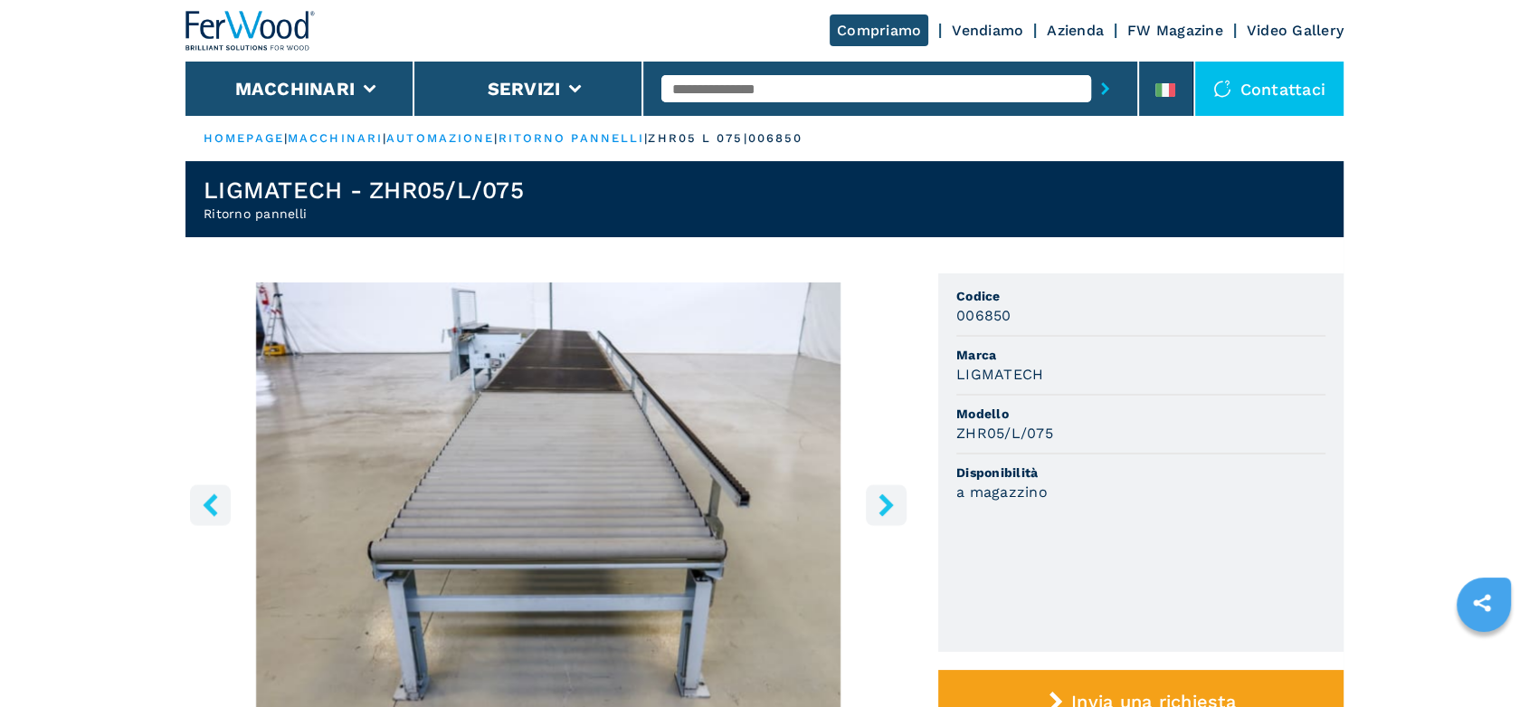
click at [891, 504] on icon "right-button" at bounding box center [886, 504] width 14 height 23
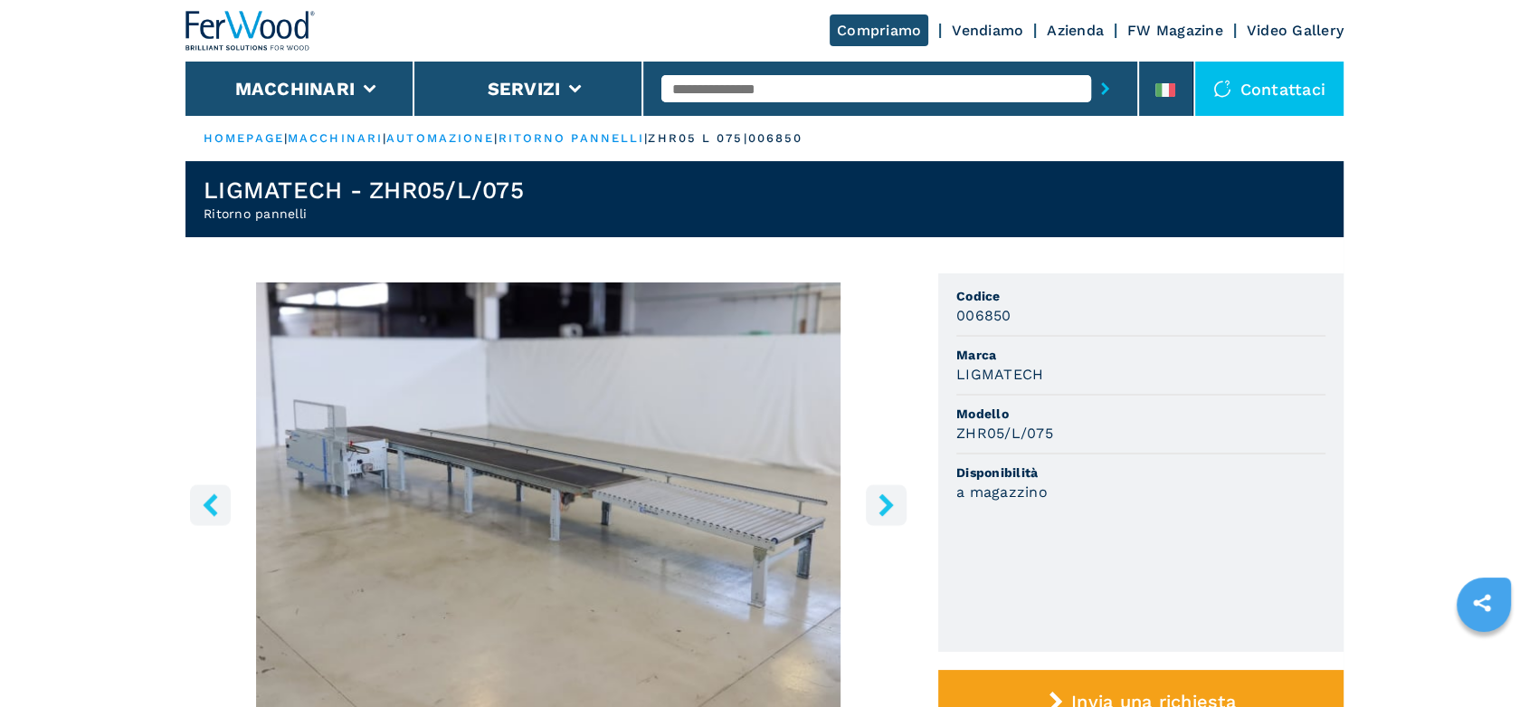
click at [891, 504] on icon "right-button" at bounding box center [886, 504] width 14 height 23
